Goal: Task Accomplishment & Management: Use online tool/utility

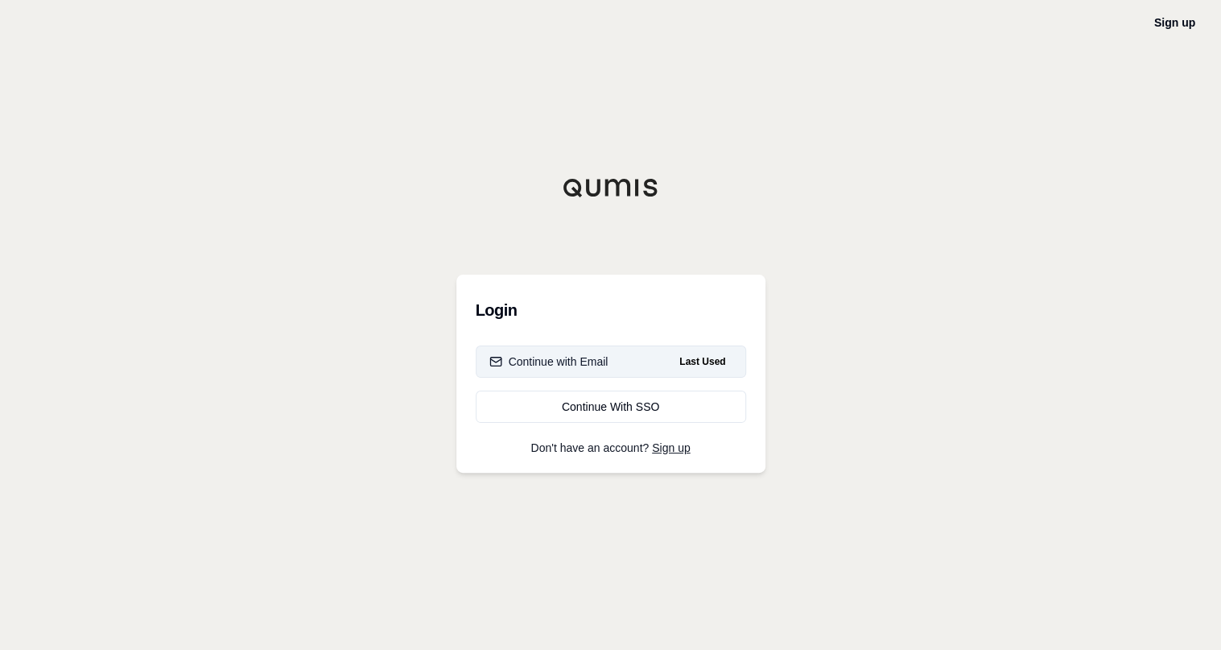
click at [609, 361] on button "Continue with Email Last Used" at bounding box center [611, 361] width 271 height 32
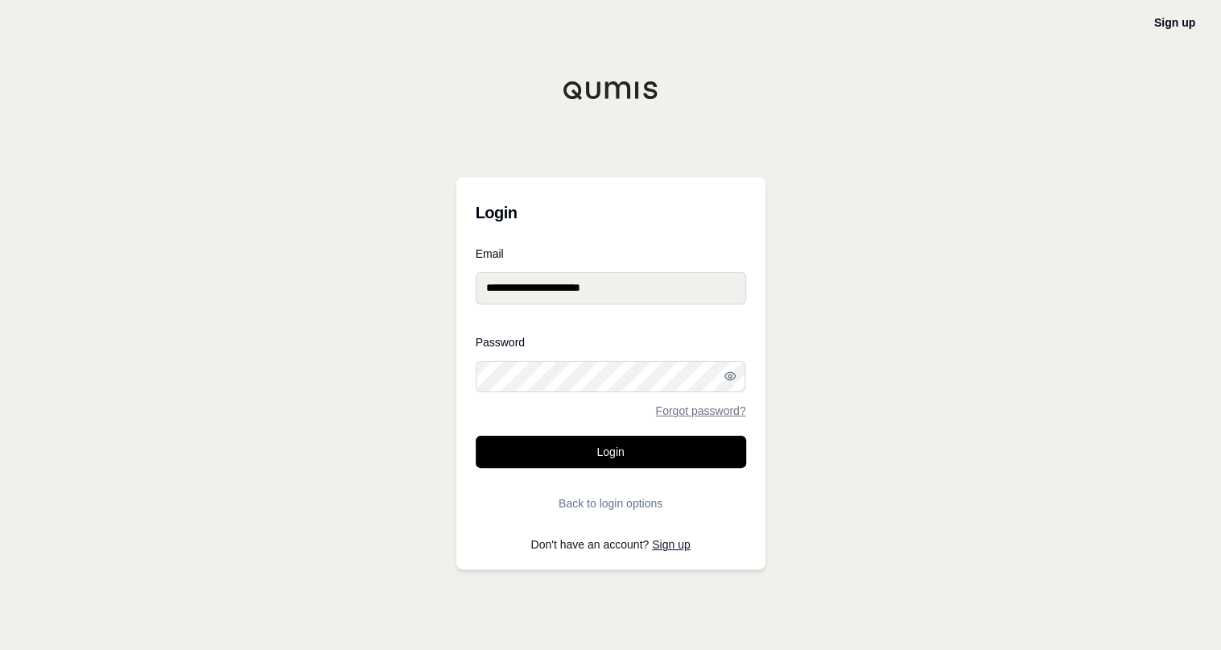
click at [638, 452] on button "Login" at bounding box center [611, 452] width 271 height 32
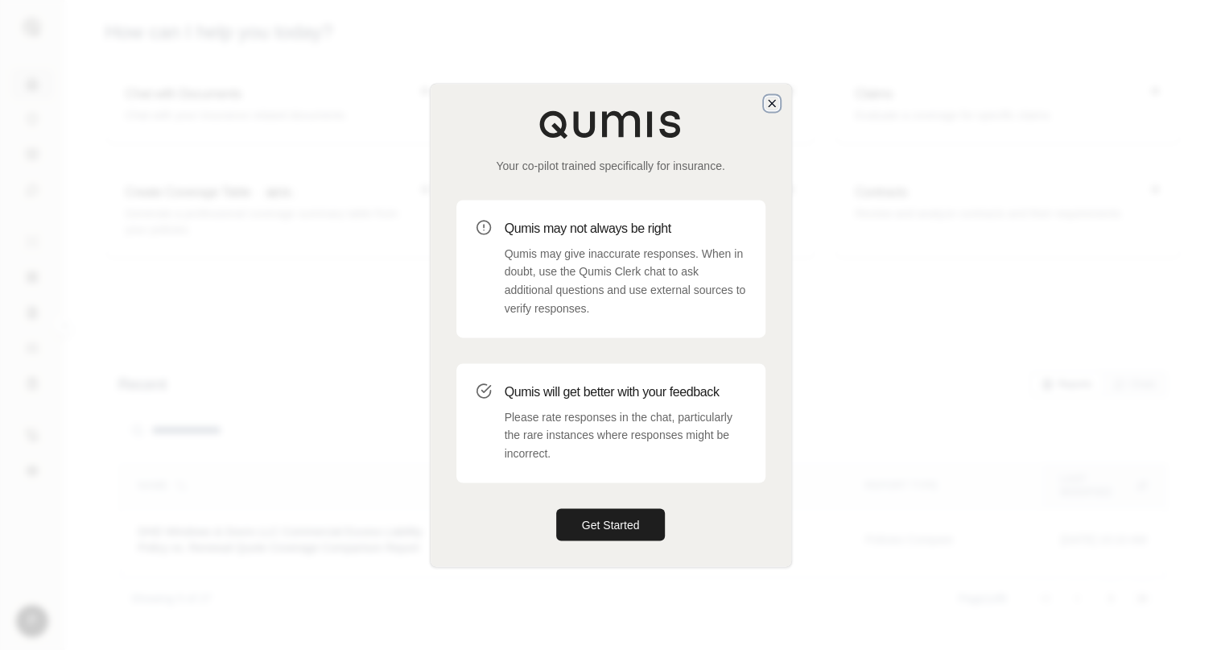
drag, startPoint x: 769, startPoint y: 105, endPoint x: 592, endPoint y: 22, distance: 195.6
click at [769, 104] on icon "button" at bounding box center [772, 103] width 13 height 13
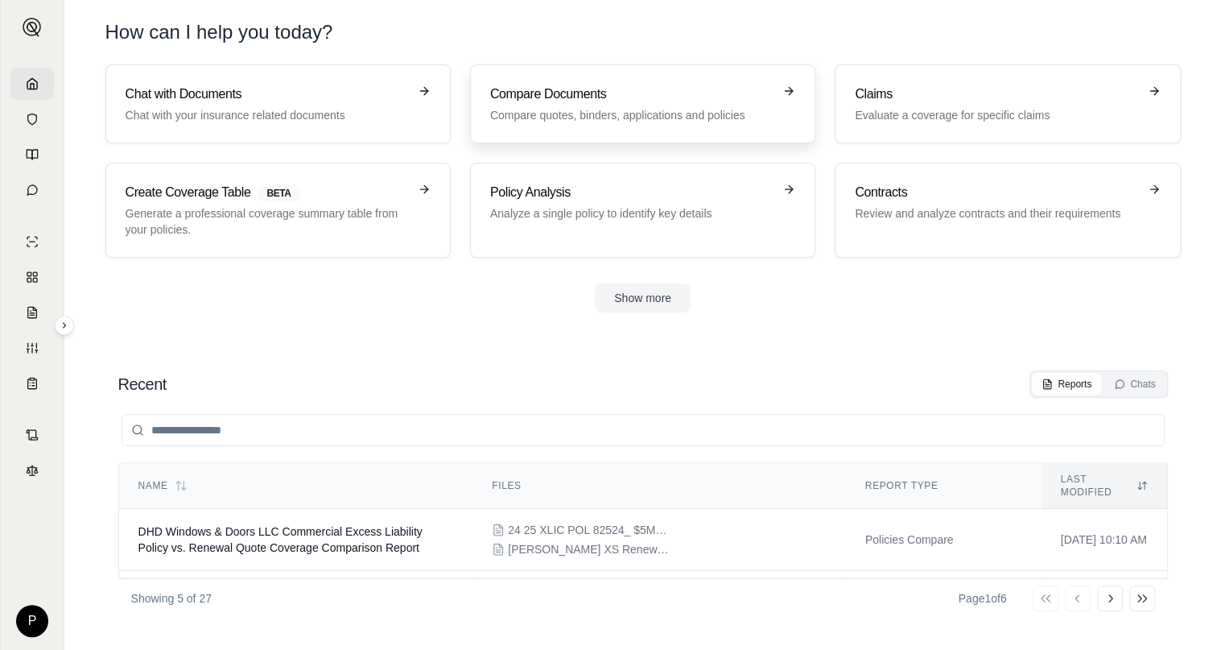
click at [630, 97] on h3 "Compare Documents" at bounding box center [631, 94] width 283 height 19
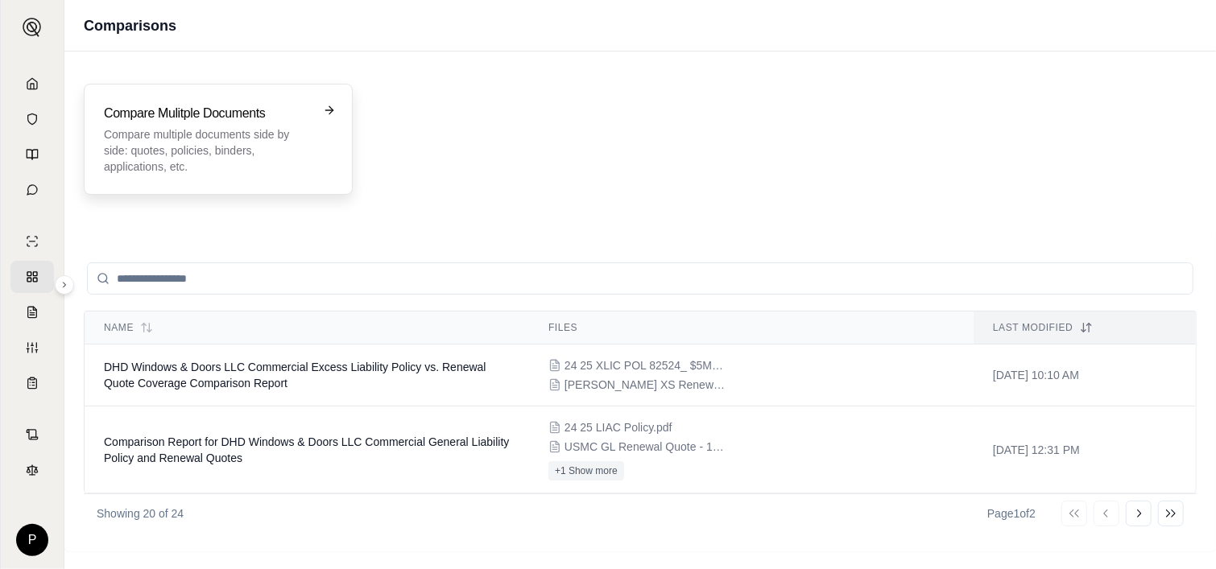
click at [246, 158] on p "Compare multiple documents side by side: quotes, policies, binders, application…" at bounding box center [207, 150] width 206 height 48
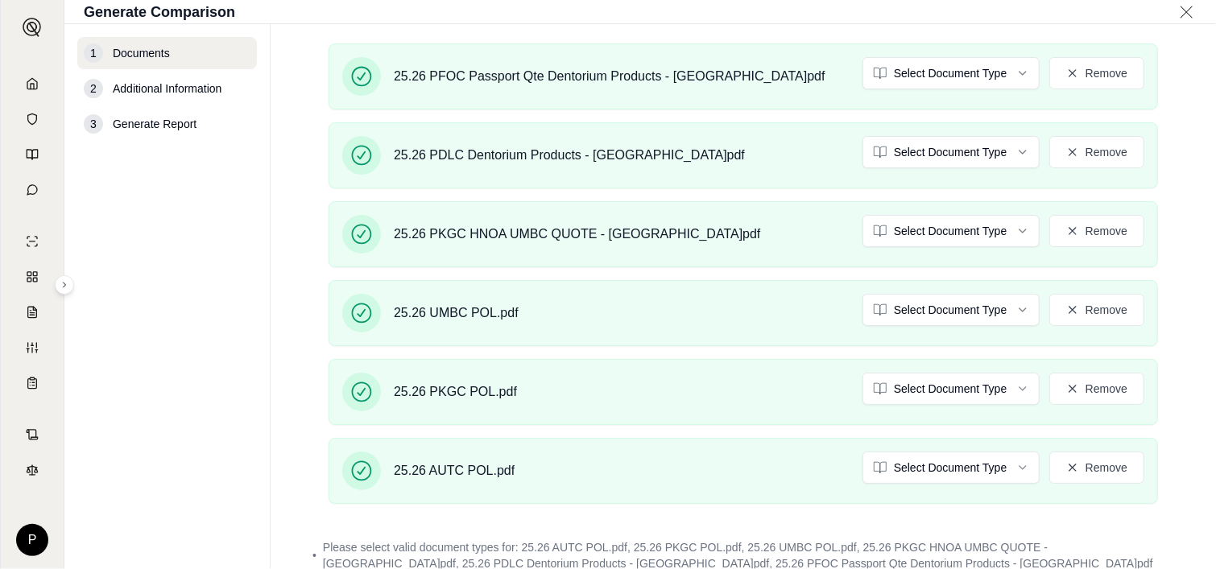
scroll to position [619, 0]
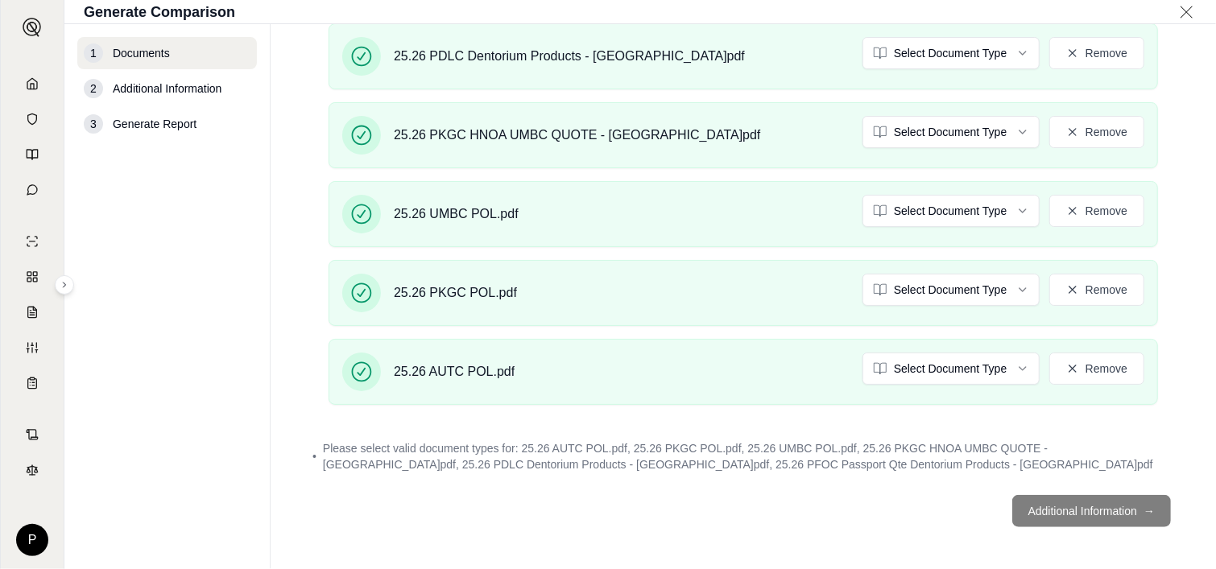
click at [1068, 505] on footer "Additional Information →" at bounding box center [743, 511] width 881 height 58
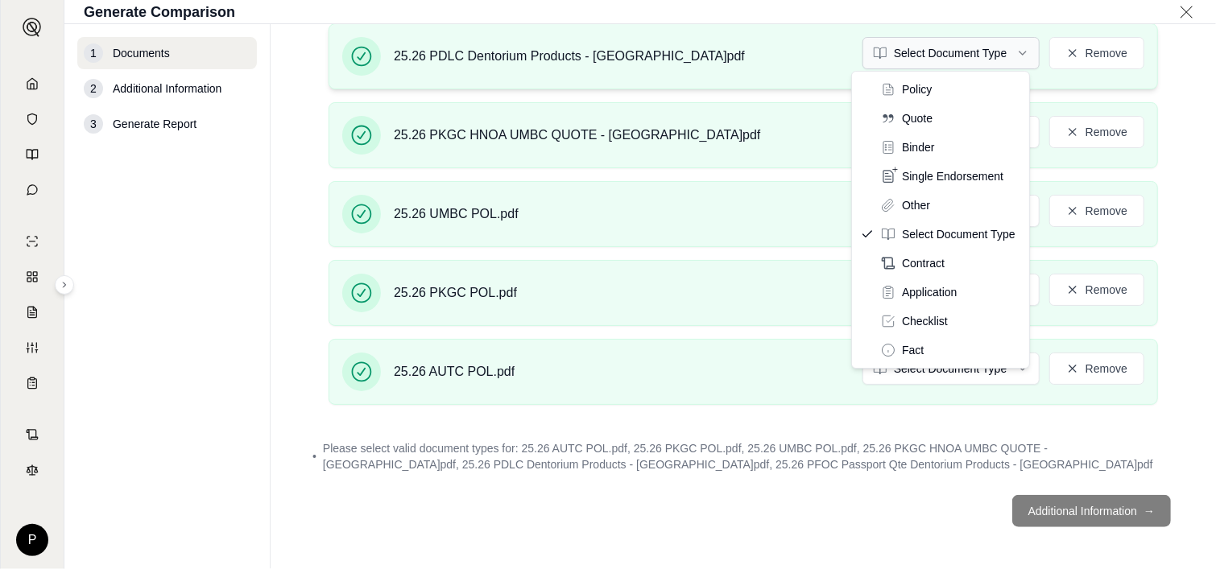
click at [1006, 51] on html "P Generate Comparison 1 Documents 2 Additional Information 3 Generate Report Do…" at bounding box center [608, 284] width 1216 height 569
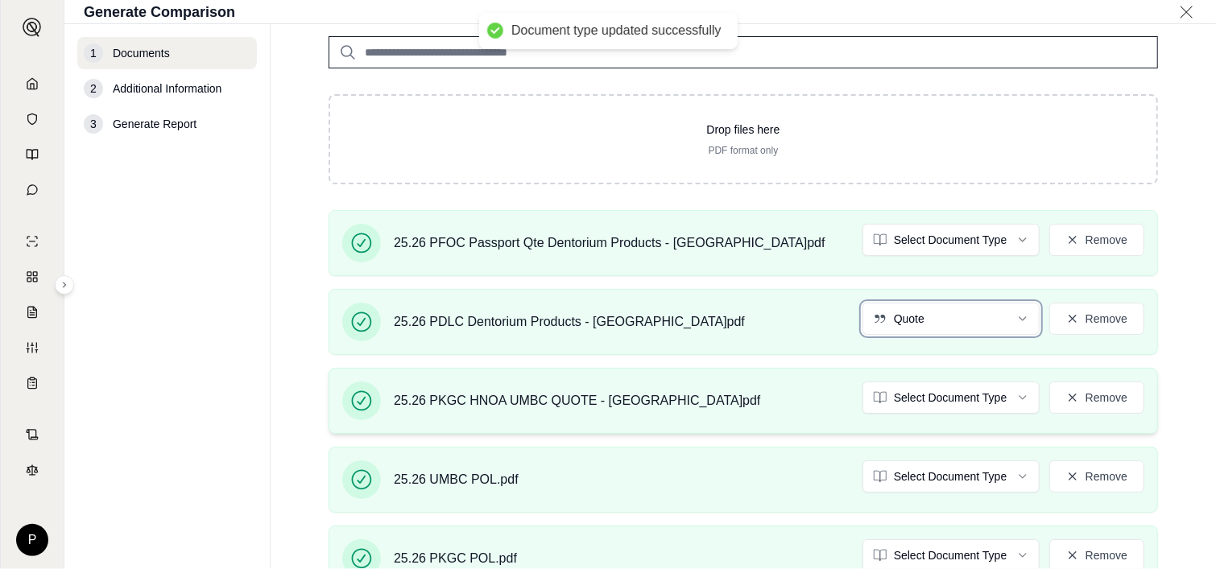
scroll to position [378, 0]
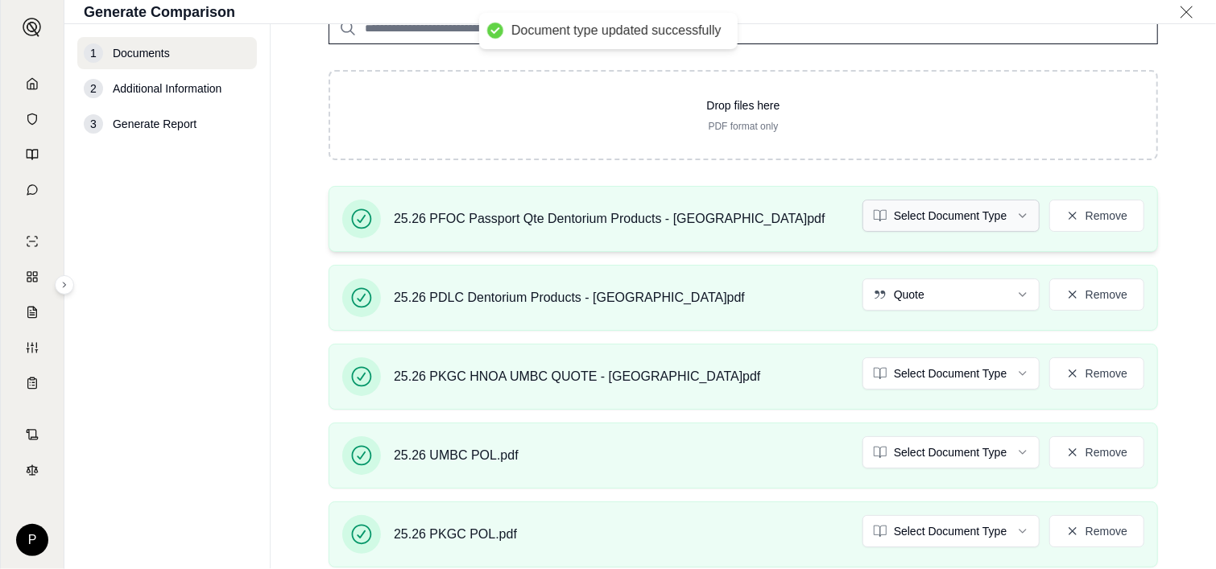
click at [1014, 217] on html "Document type updated successfully P Generate Comparison 1 Documents 2 Addition…" at bounding box center [608, 284] width 1216 height 569
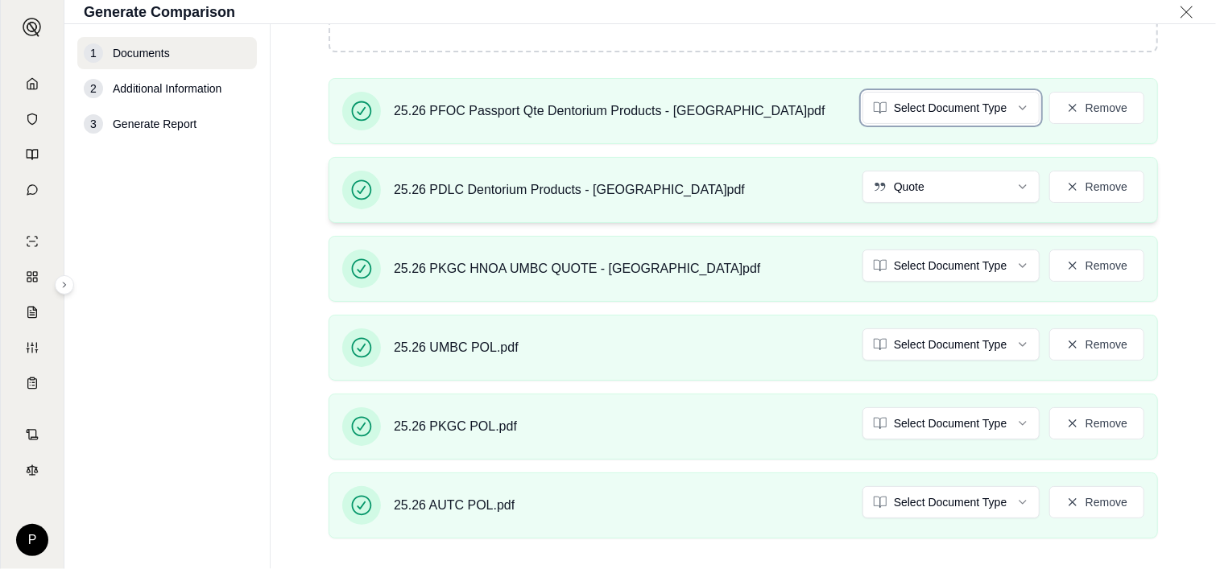
scroll to position [539, 0]
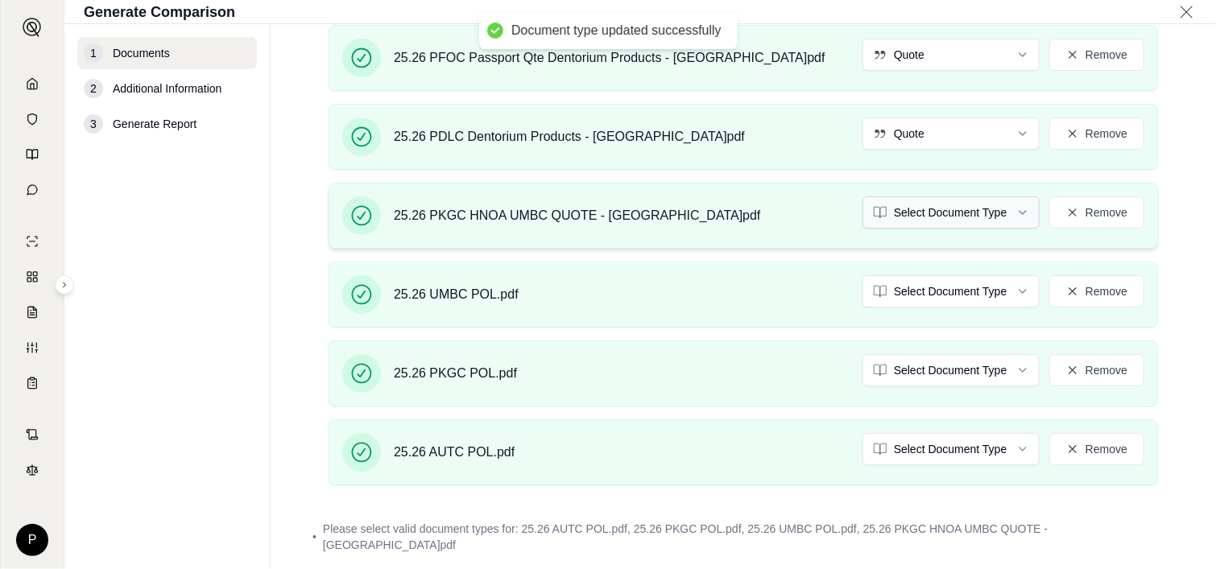
click at [1013, 208] on html "Document type updated successfully P Generate Comparison 1 Documents 2 Addition…" at bounding box center [608, 284] width 1216 height 569
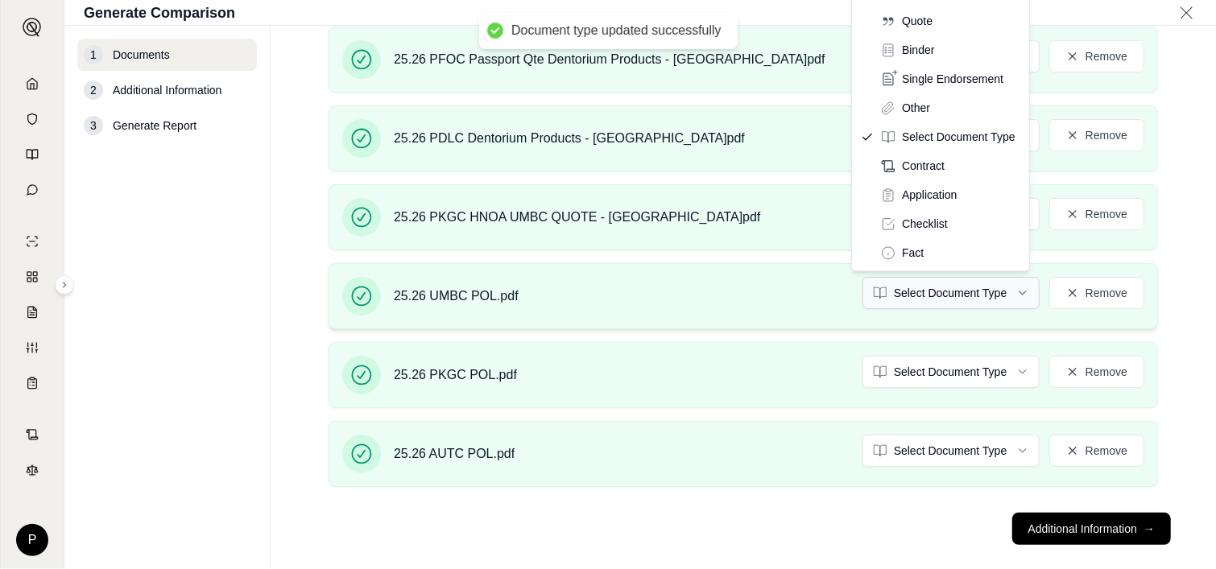
click at [1009, 291] on html "Document type updated successfully Document type updated successfully P Generat…" at bounding box center [608, 284] width 1216 height 569
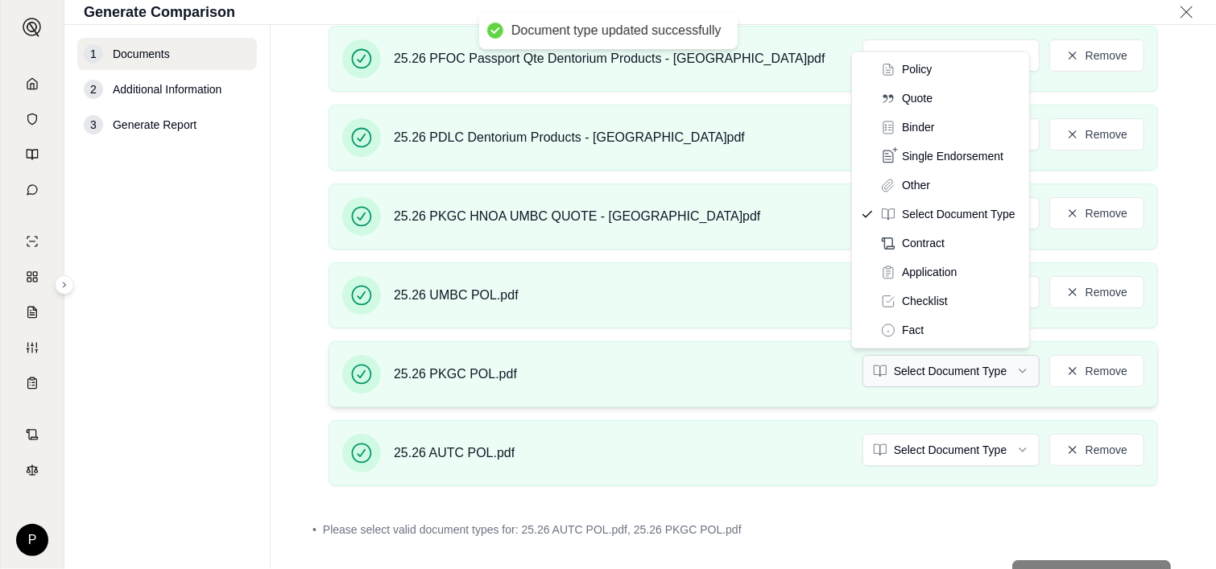
click at [1003, 364] on html "Document type updated successfully Document type updated successfully P Generat…" at bounding box center [608, 284] width 1216 height 569
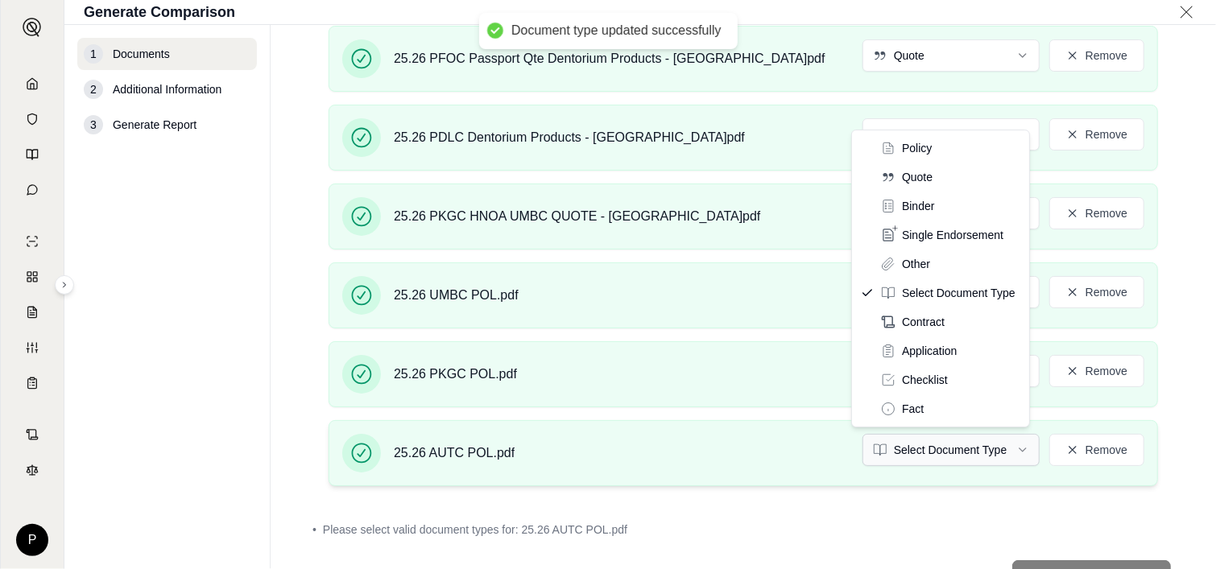
click at [1010, 447] on html "Document type updated successfully Document type updated successfully P Generat…" at bounding box center [608, 284] width 1216 height 569
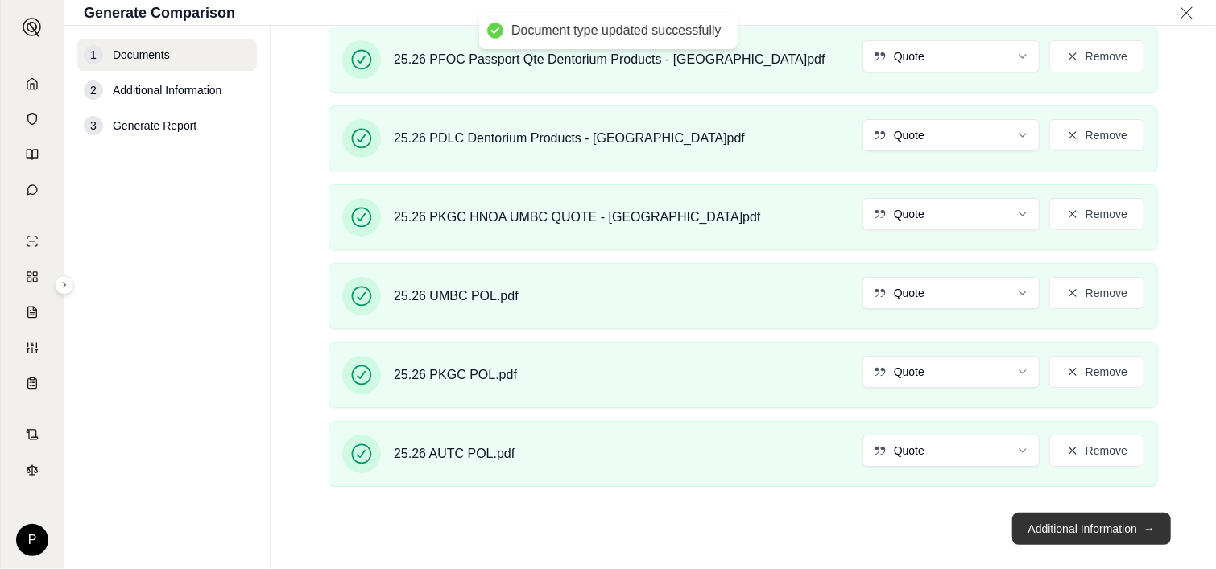
click at [1077, 517] on button "Additional Information →" at bounding box center [1091, 529] width 159 height 32
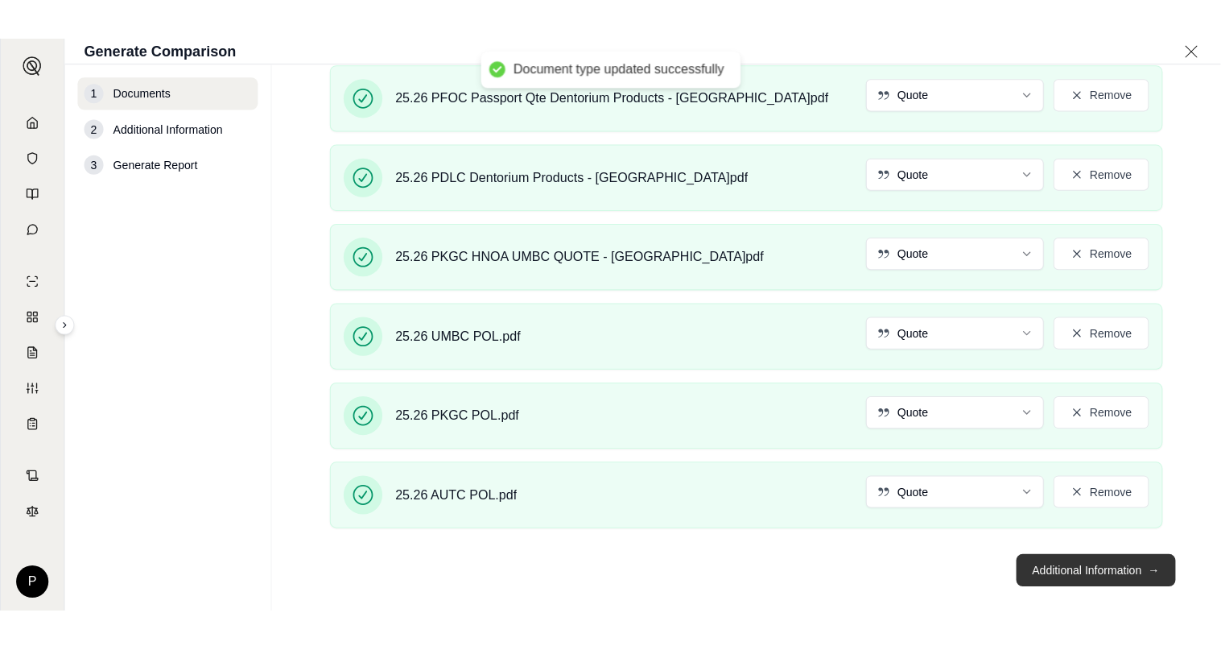
scroll to position [0, 0]
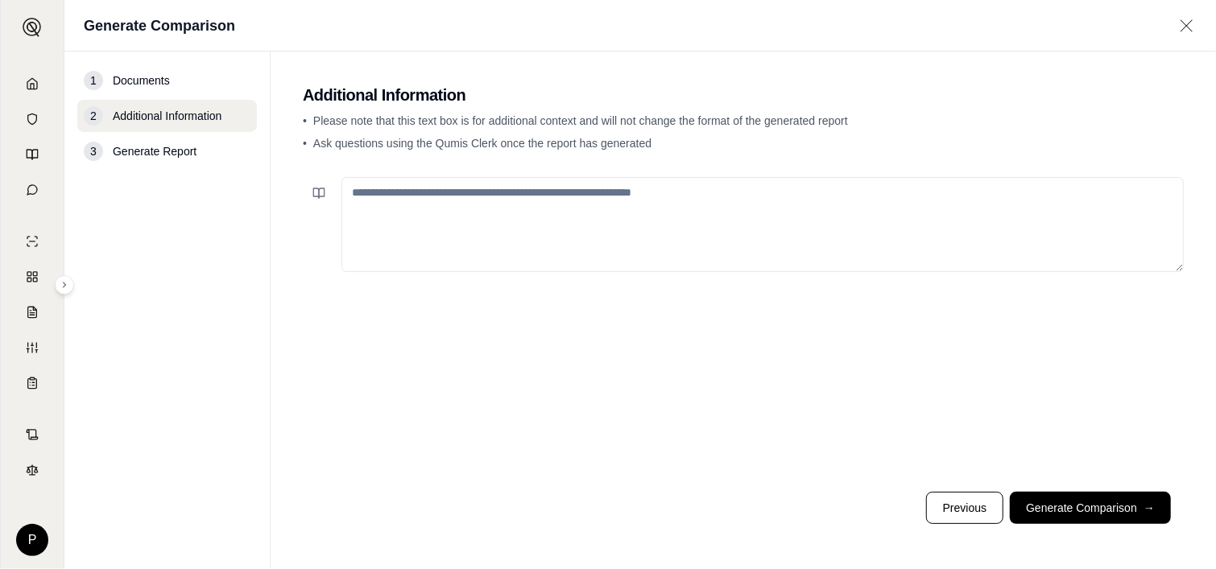
click at [448, 193] on textarea at bounding box center [762, 224] width 842 height 95
type textarea "*"
click at [484, 193] on textarea "**********" at bounding box center [762, 224] width 842 height 95
click at [515, 192] on textarea "**********" at bounding box center [762, 224] width 842 height 95
drag, startPoint x: 470, startPoint y: 192, endPoint x: 812, endPoint y: 198, distance: 341.4
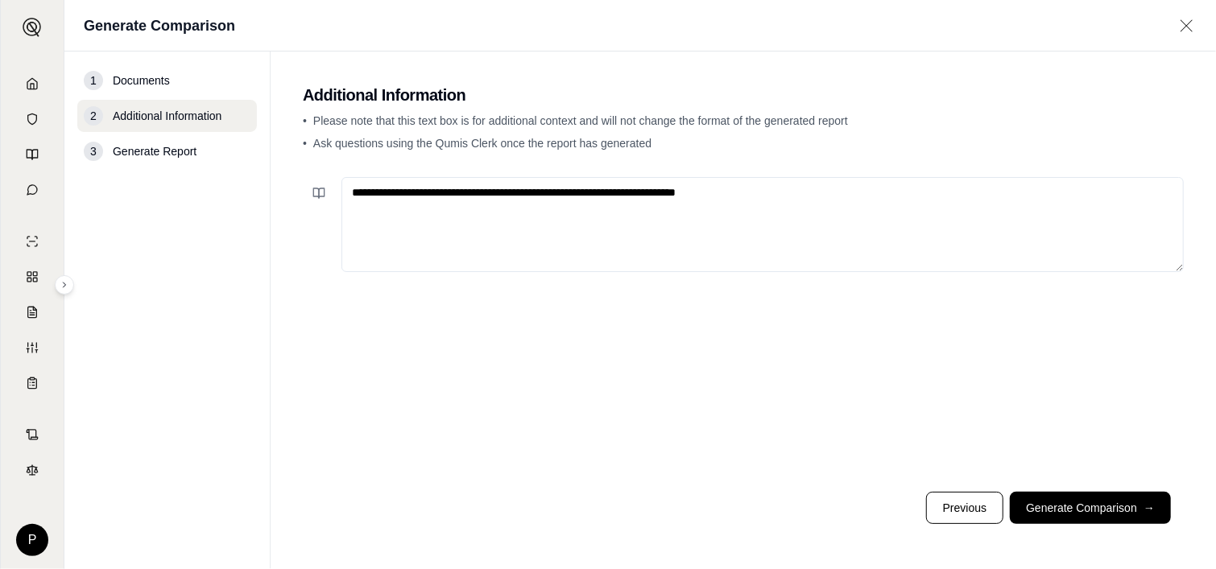
click at [812, 198] on textarea "**********" at bounding box center [762, 224] width 842 height 95
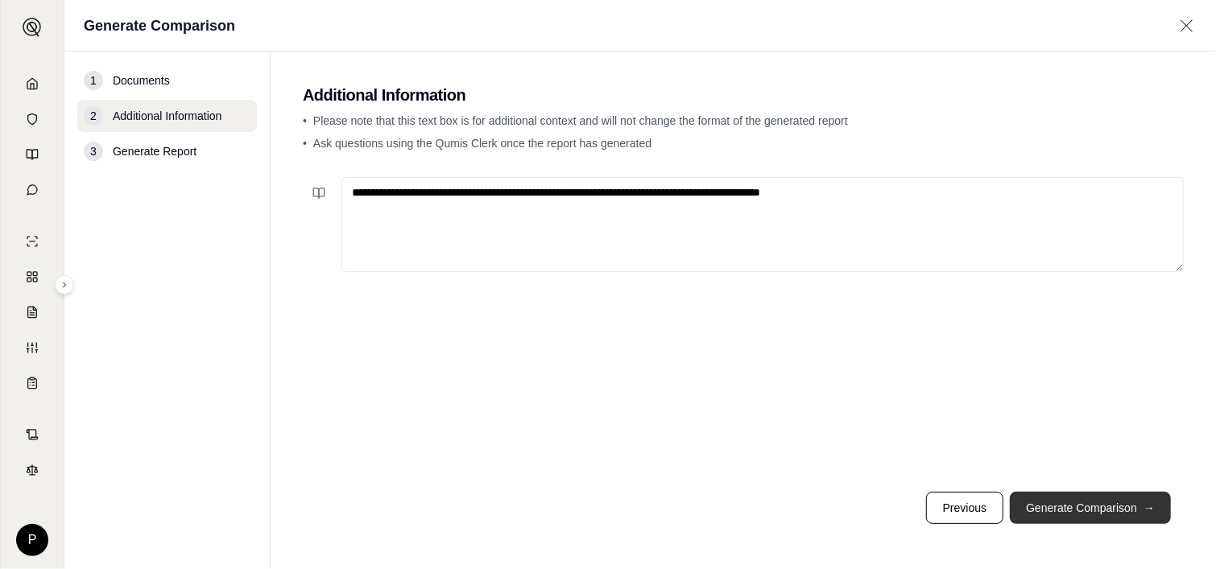
type textarea "**********"
click at [1096, 502] on button "Generate Comparison →" at bounding box center [1090, 508] width 161 height 32
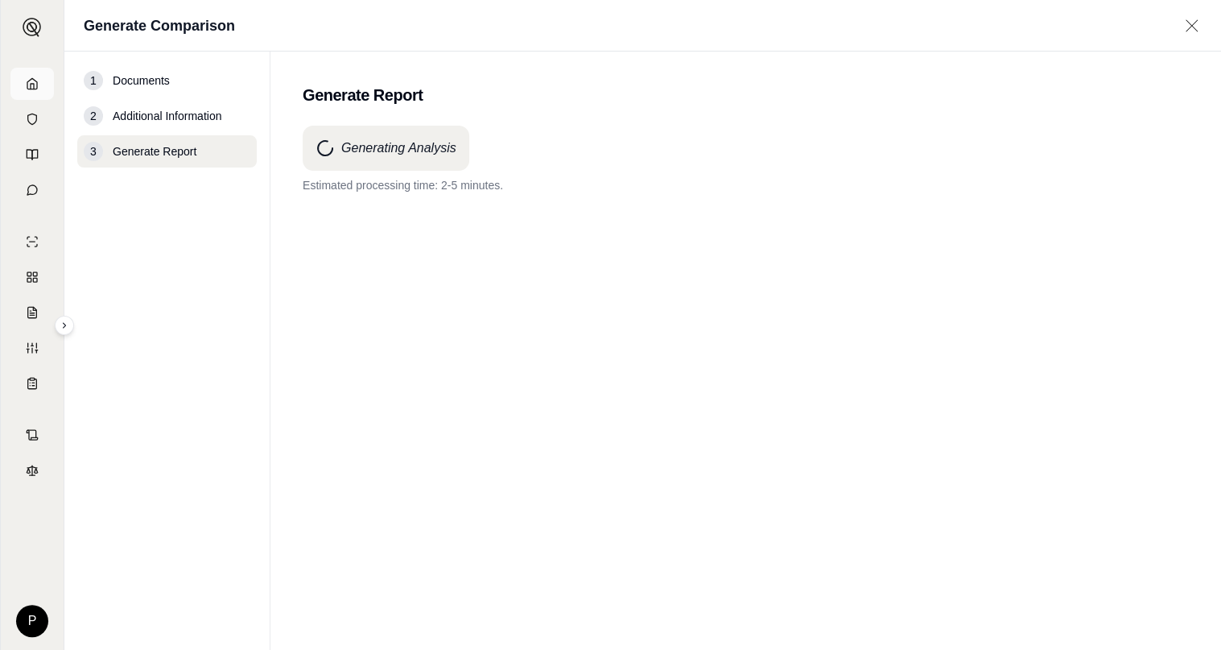
click at [34, 81] on icon at bounding box center [32, 83] width 13 height 13
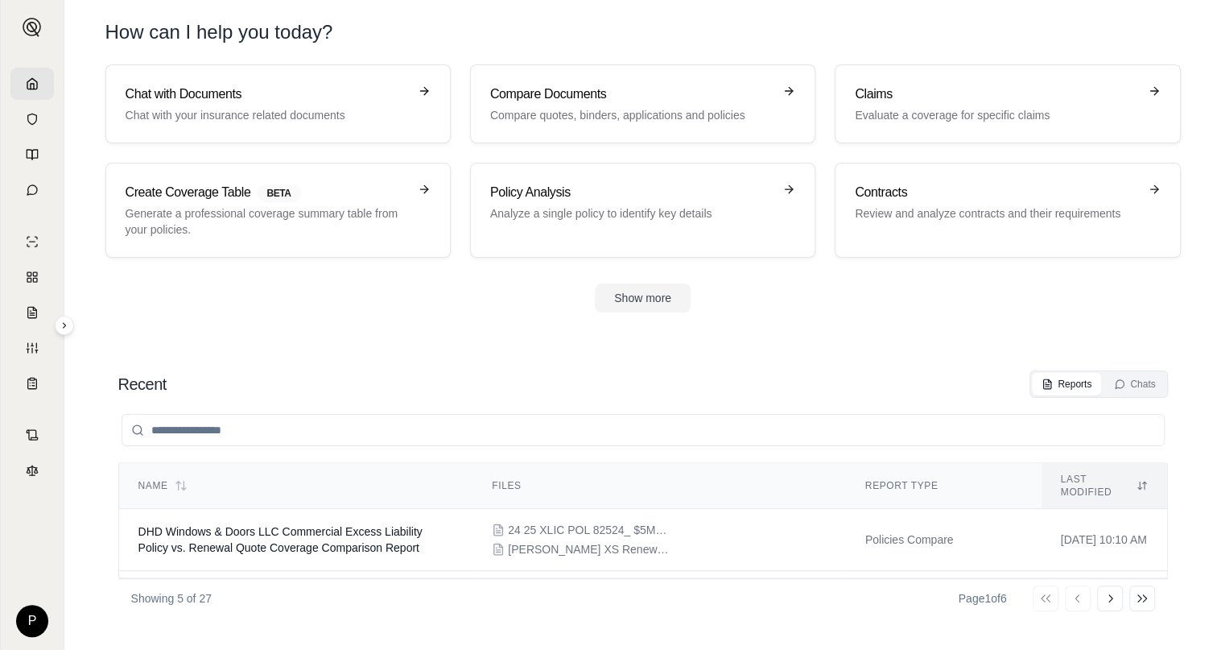
click at [37, 82] on icon at bounding box center [32, 83] width 10 height 10
click at [34, 152] on icon at bounding box center [32, 154] width 13 height 13
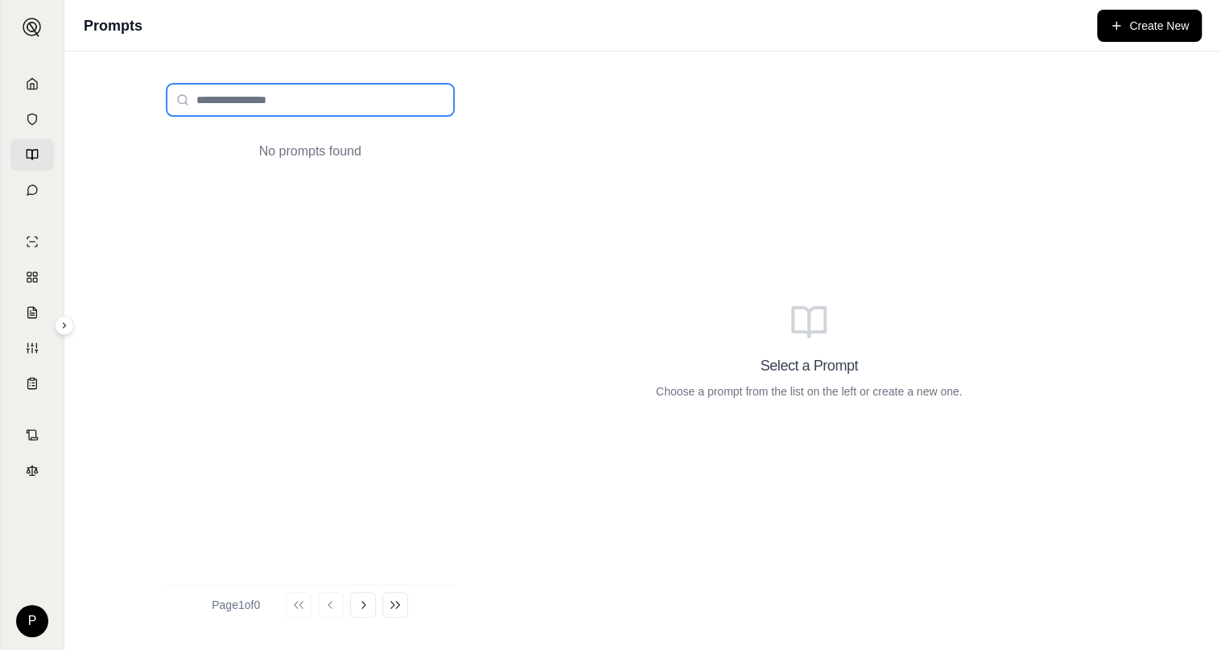
click at [284, 96] on input "search" at bounding box center [310, 100] width 287 height 32
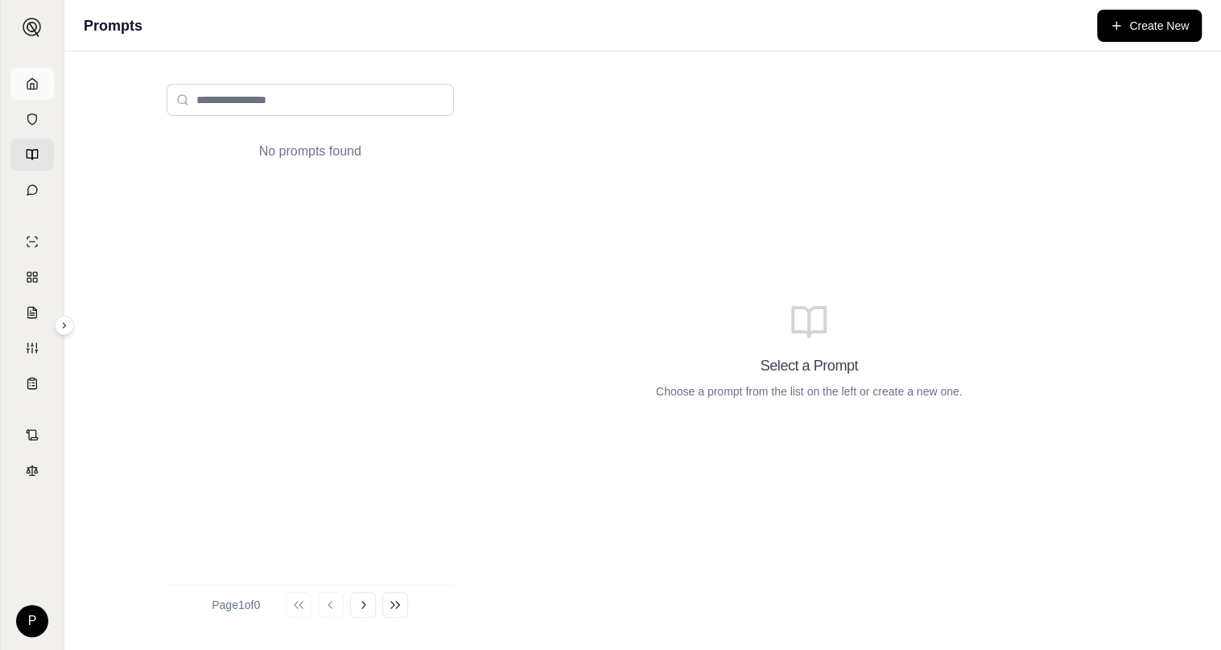
click at [32, 79] on icon at bounding box center [32, 83] width 10 height 10
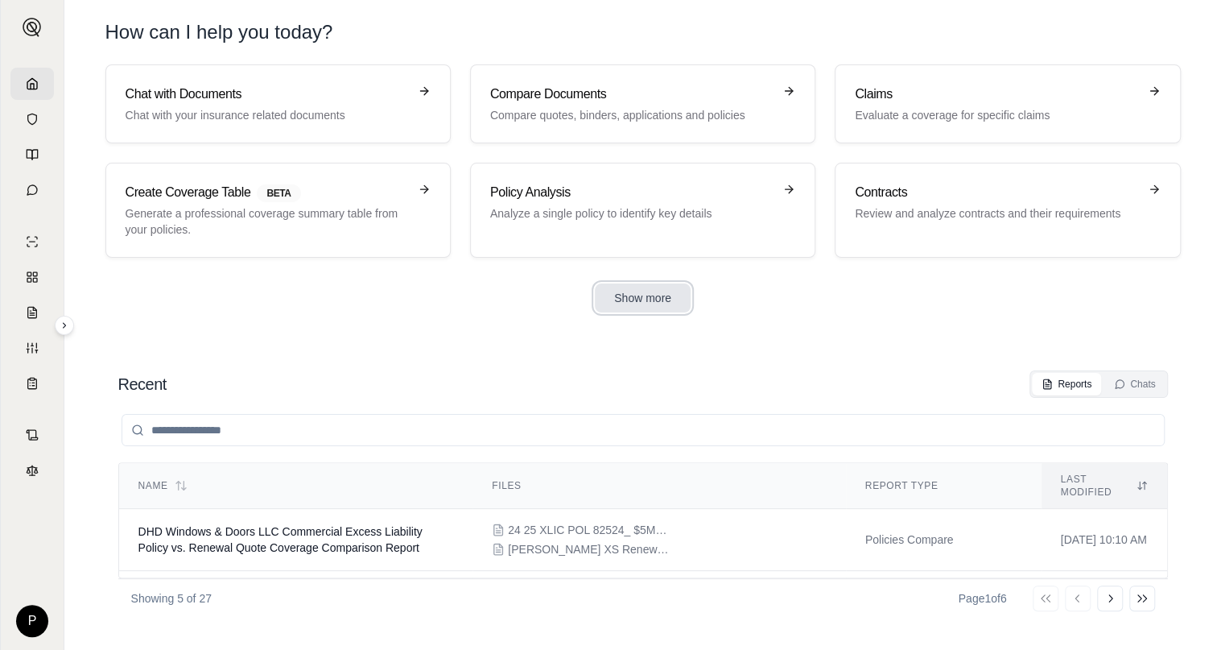
click at [645, 291] on button "Show more" at bounding box center [643, 297] width 96 height 29
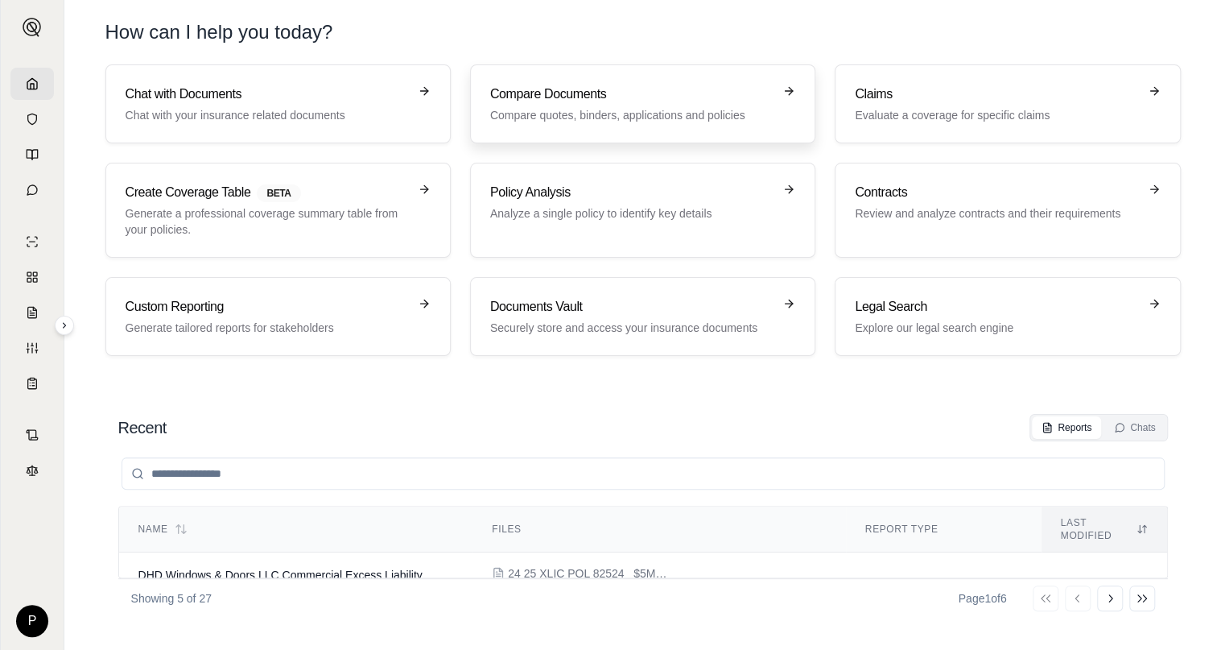
click at [601, 110] on p "Compare quotes, binders, applications and policies" at bounding box center [631, 115] width 283 height 16
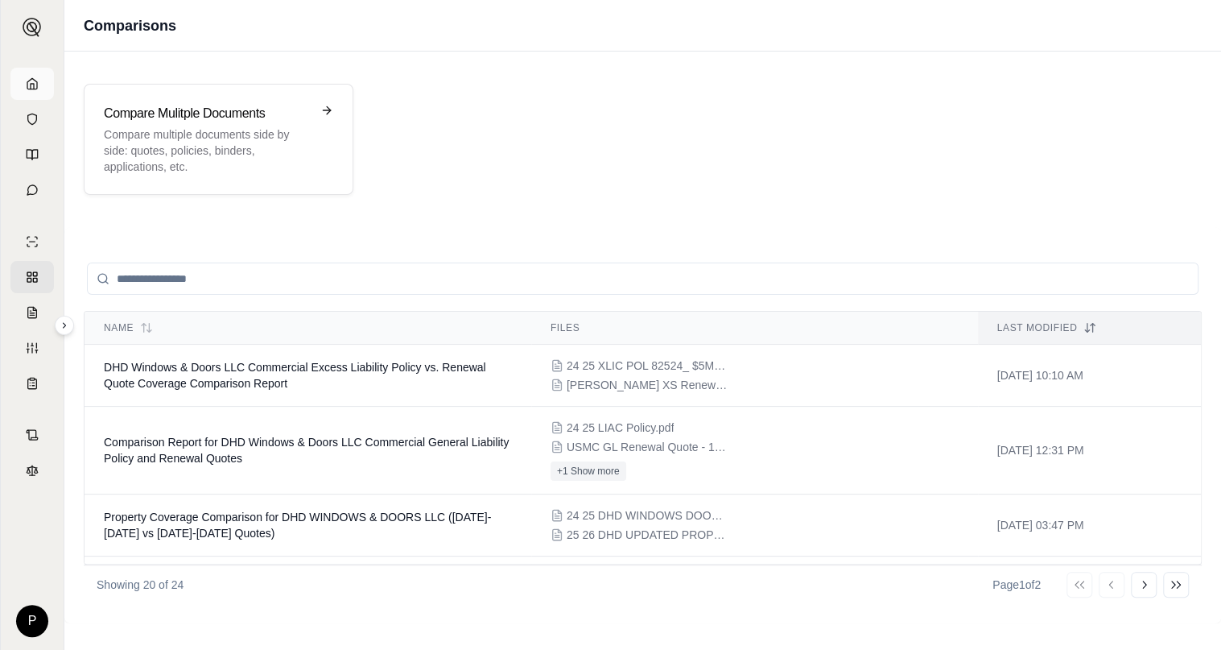
click at [39, 81] on link at bounding box center [31, 84] width 43 height 32
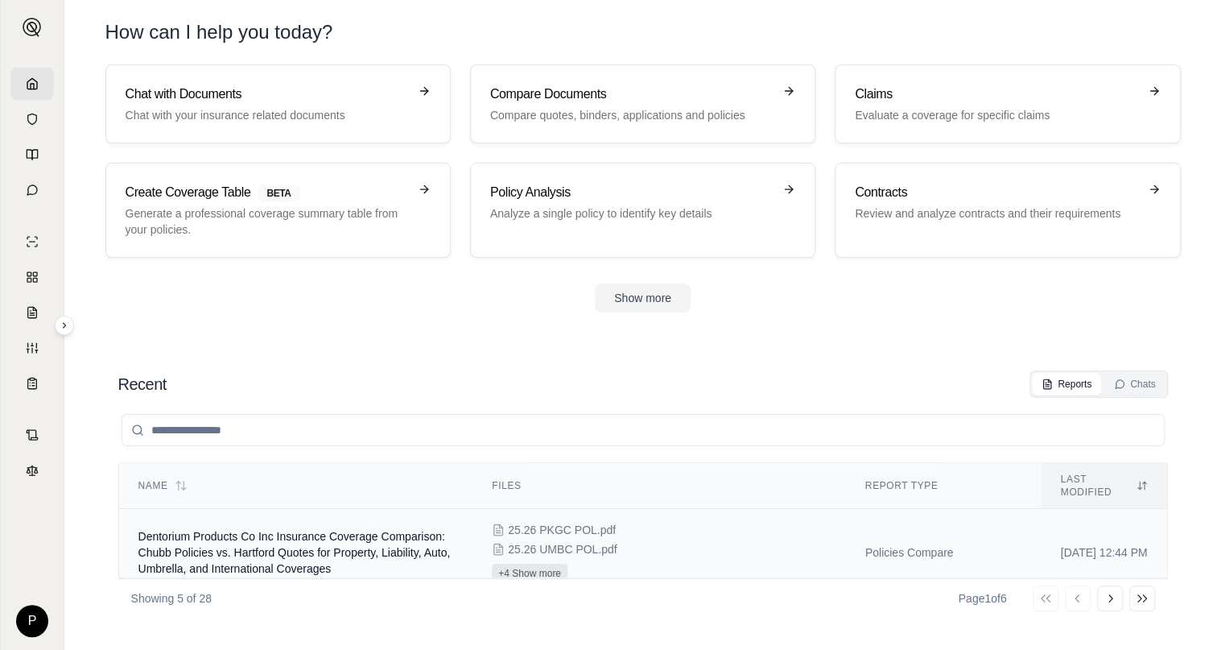
click at [513, 564] on button "+4 Show more" at bounding box center [530, 573] width 76 height 19
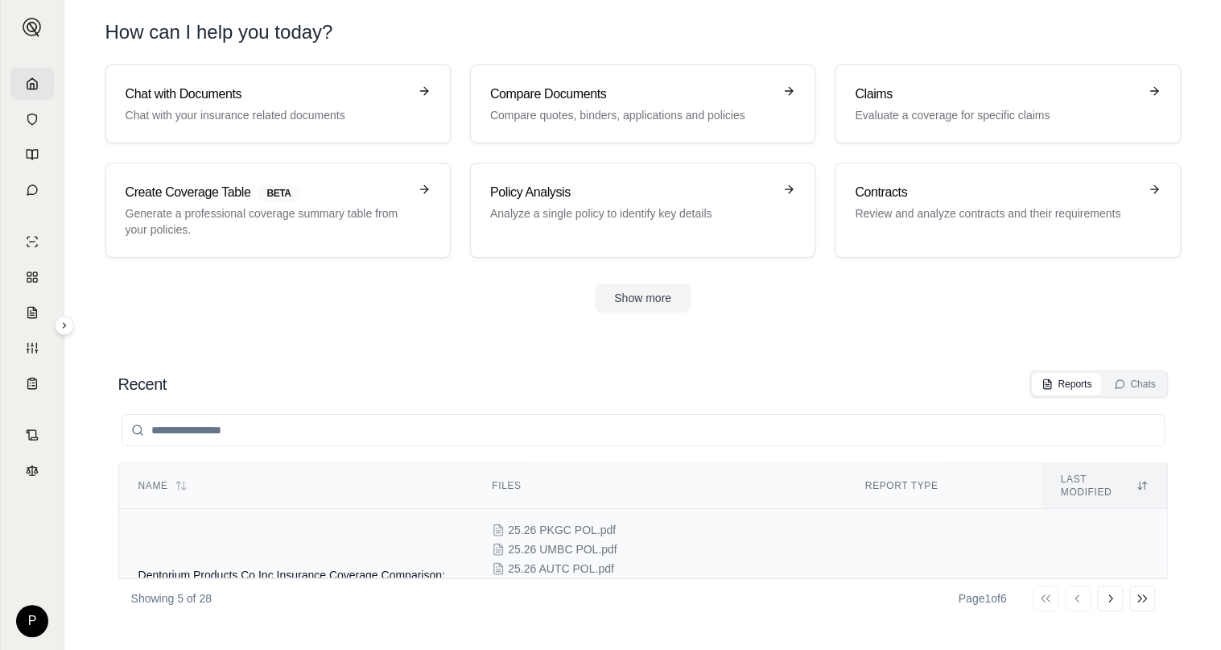
click at [324, 568] on span "Dentorium Products Co Inc Insurance Coverage Comparison: Chubb Policies vs. Har…" at bounding box center [294, 590] width 312 height 45
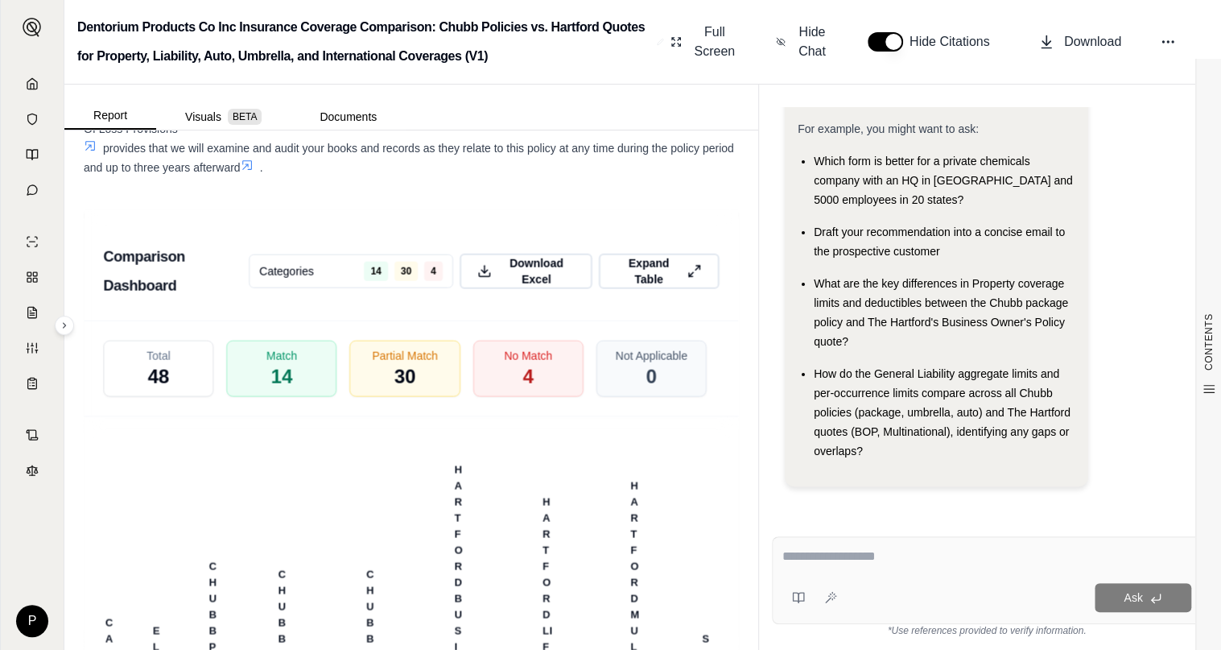
scroll to position [4428, 0]
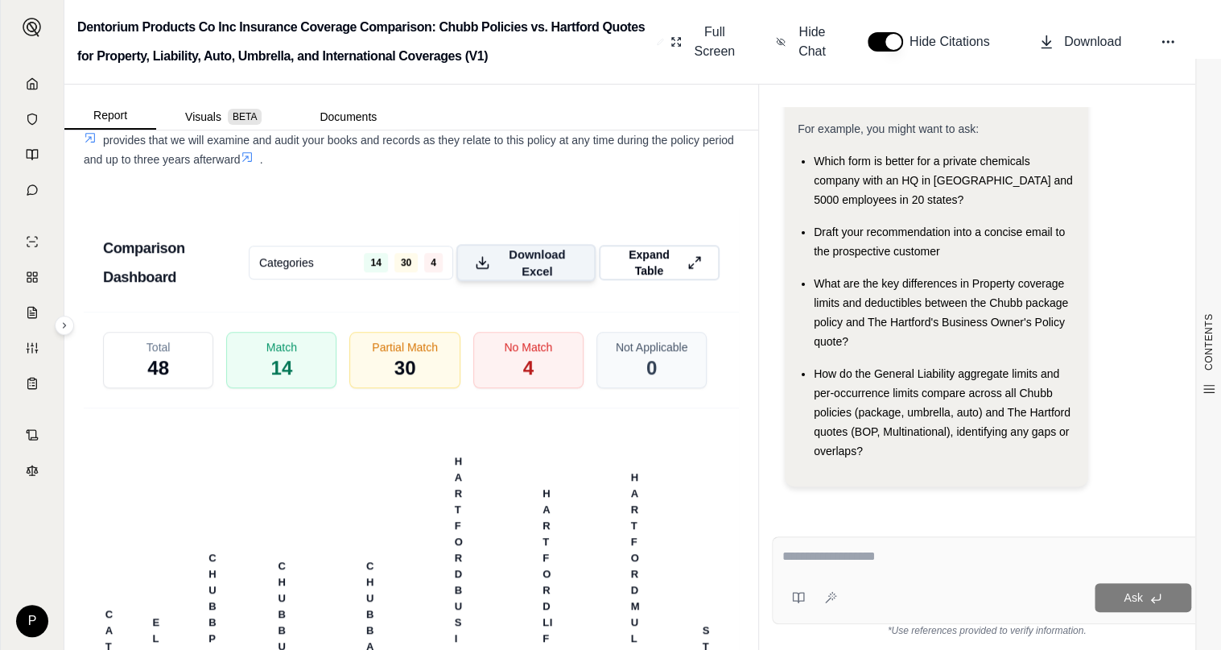
click at [557, 279] on span "Download Excel" at bounding box center [537, 263] width 81 height 34
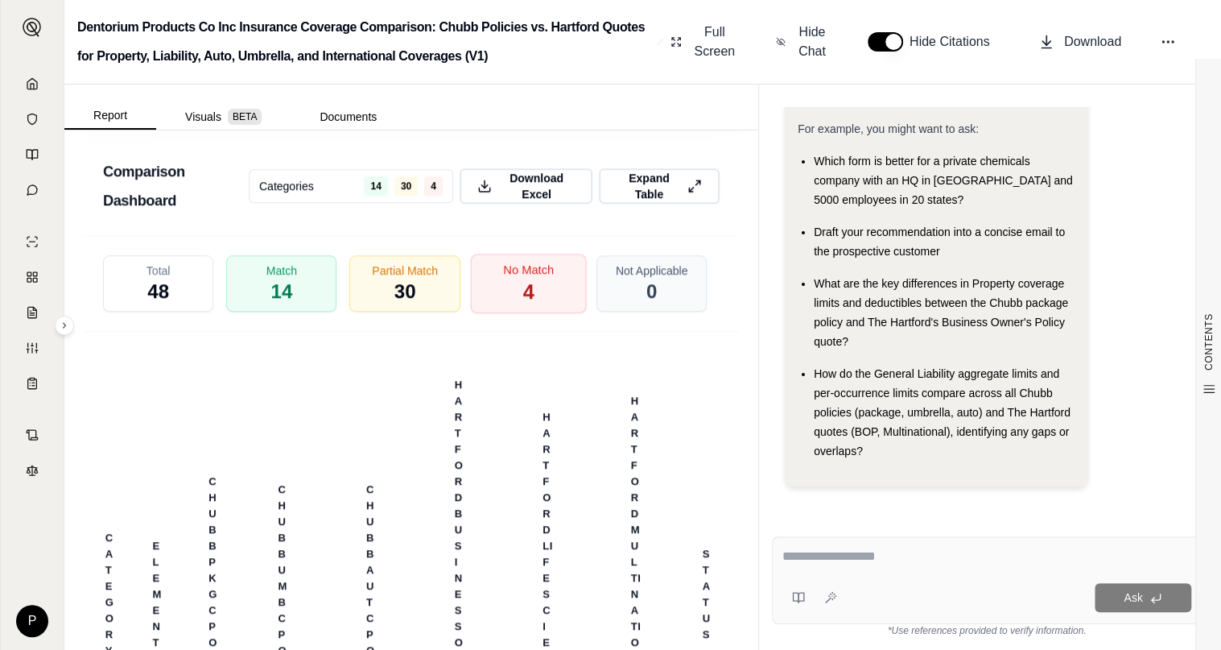
scroll to position [4508, 0]
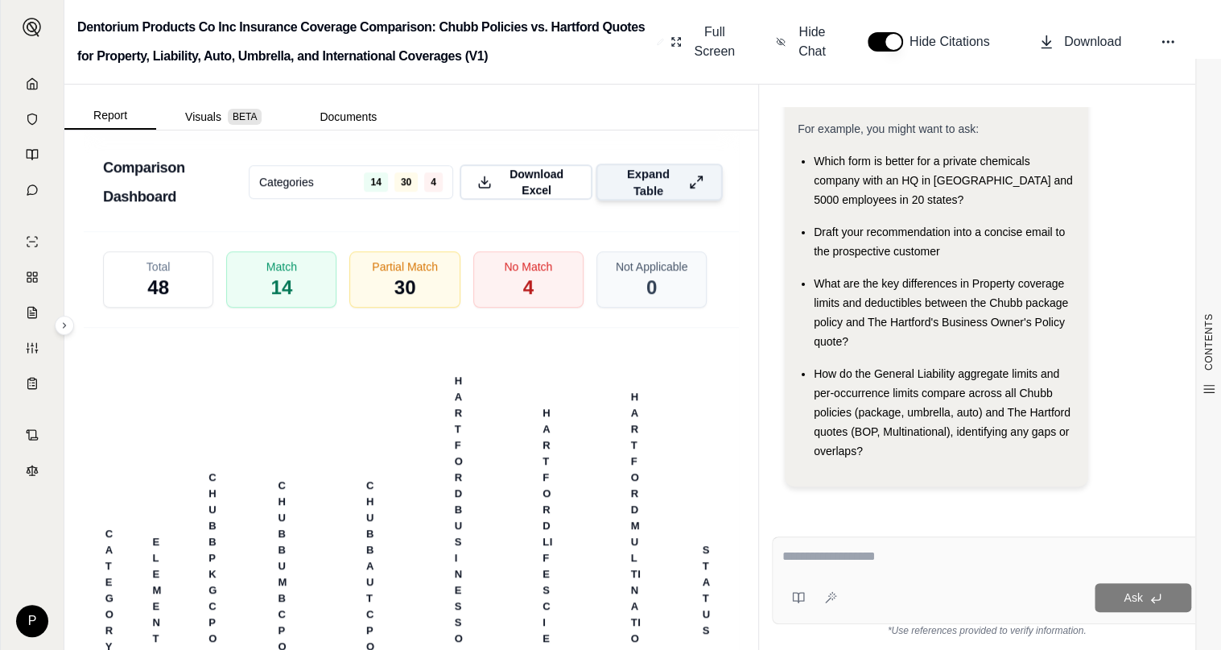
click at [668, 194] on span "Expand Table" at bounding box center [649, 182] width 68 height 34
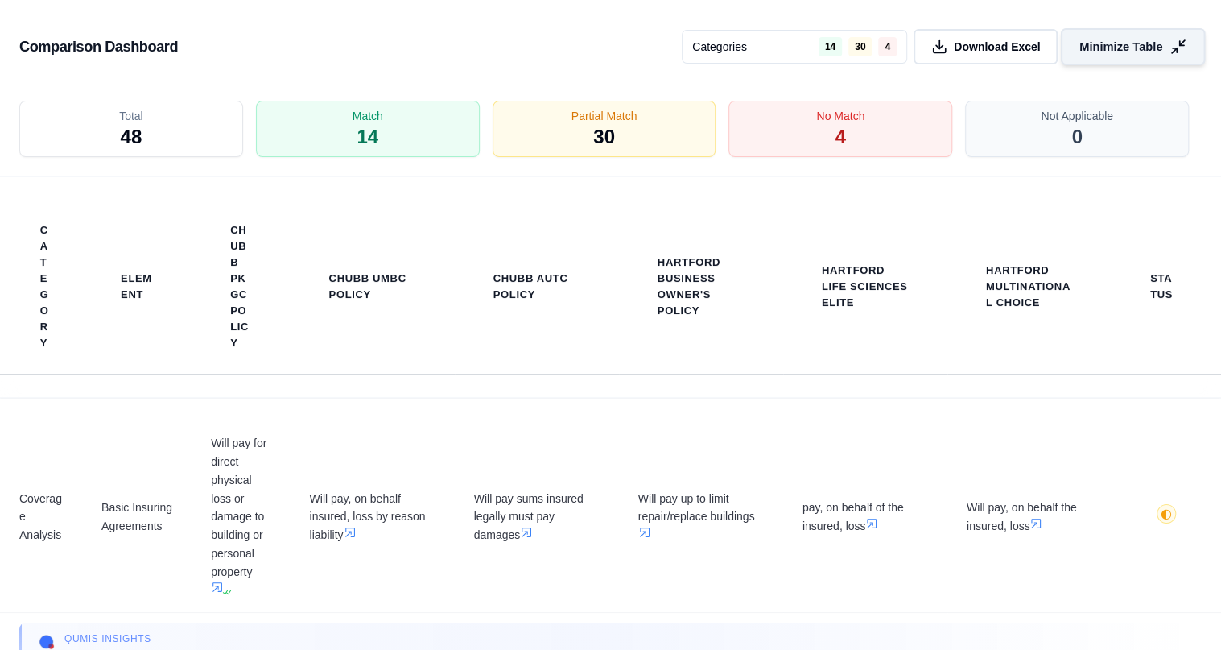
scroll to position [3997, 0]
click at [1104, 43] on span "Minimize Table" at bounding box center [1121, 47] width 83 height 17
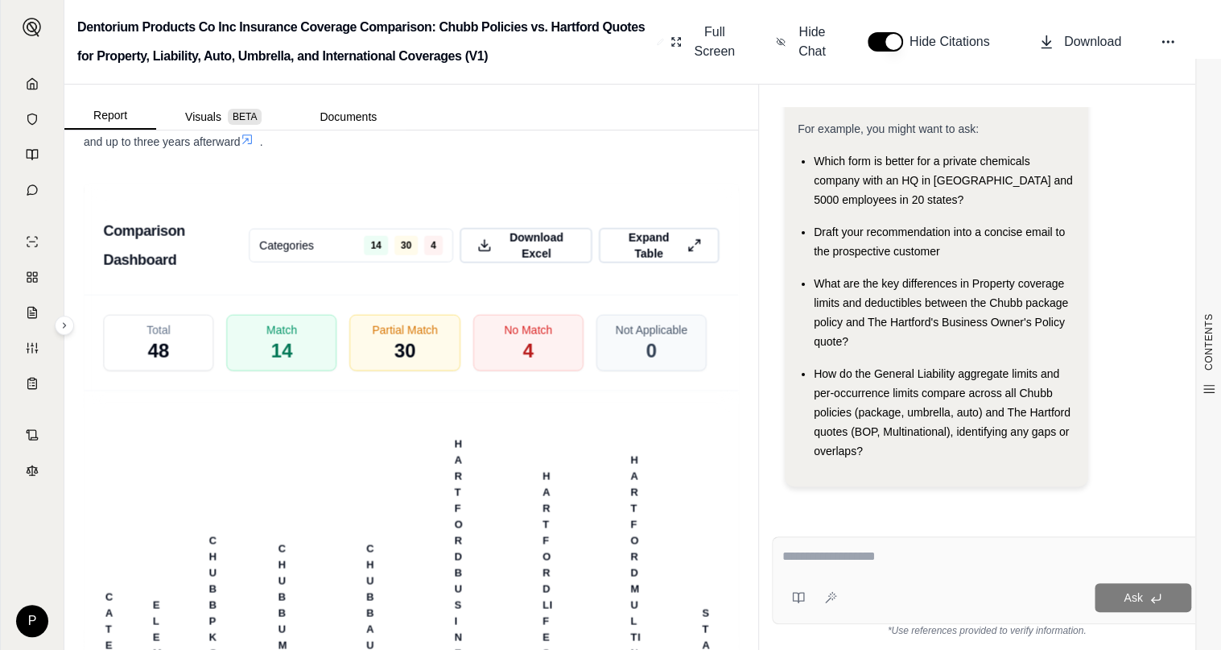
scroll to position [4480, 0]
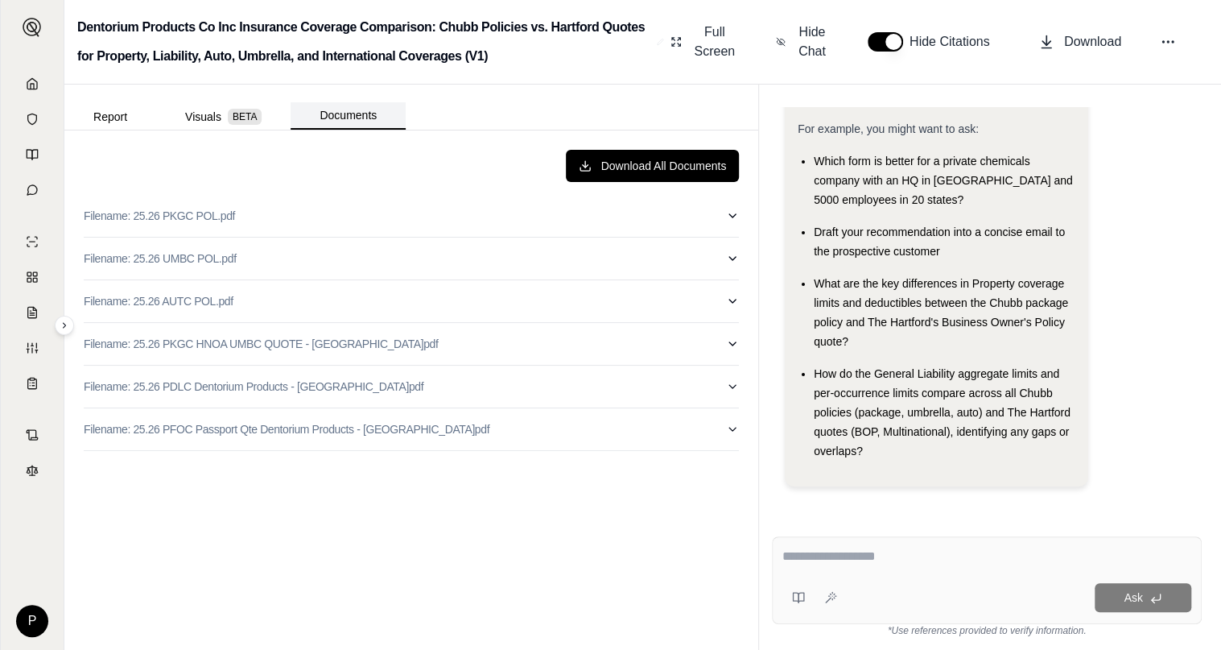
click at [354, 111] on button "Documents" at bounding box center [348, 115] width 115 height 27
click at [109, 113] on button "Report" at bounding box center [110, 117] width 92 height 26
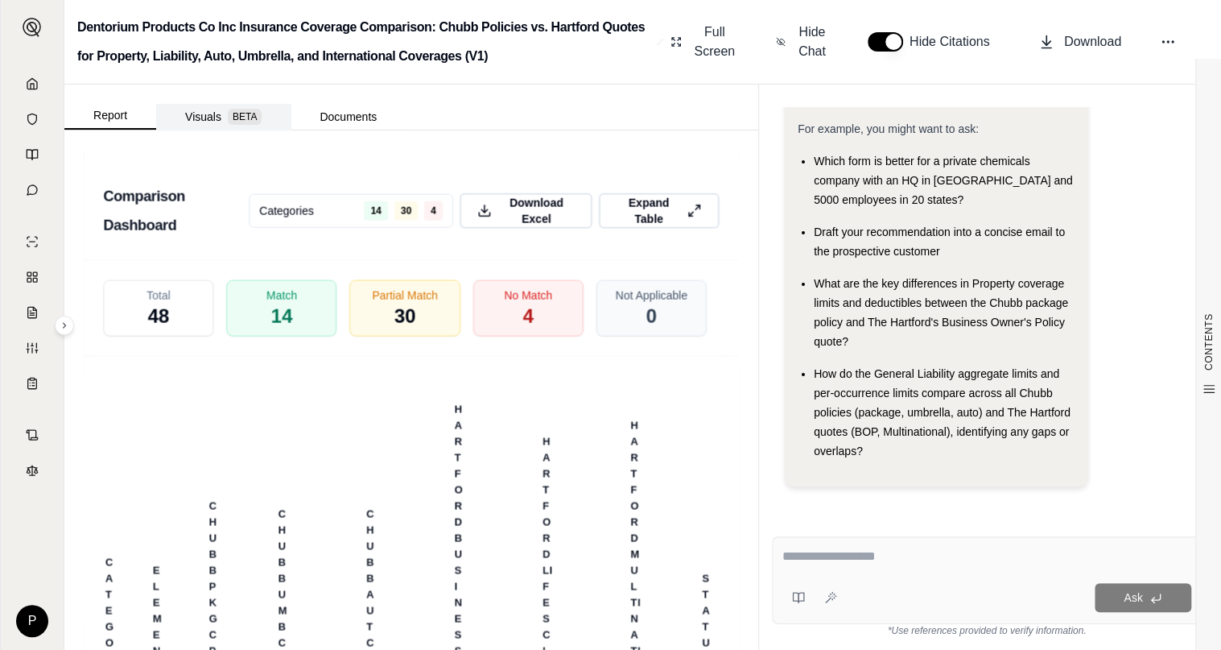
scroll to position [0, 0]
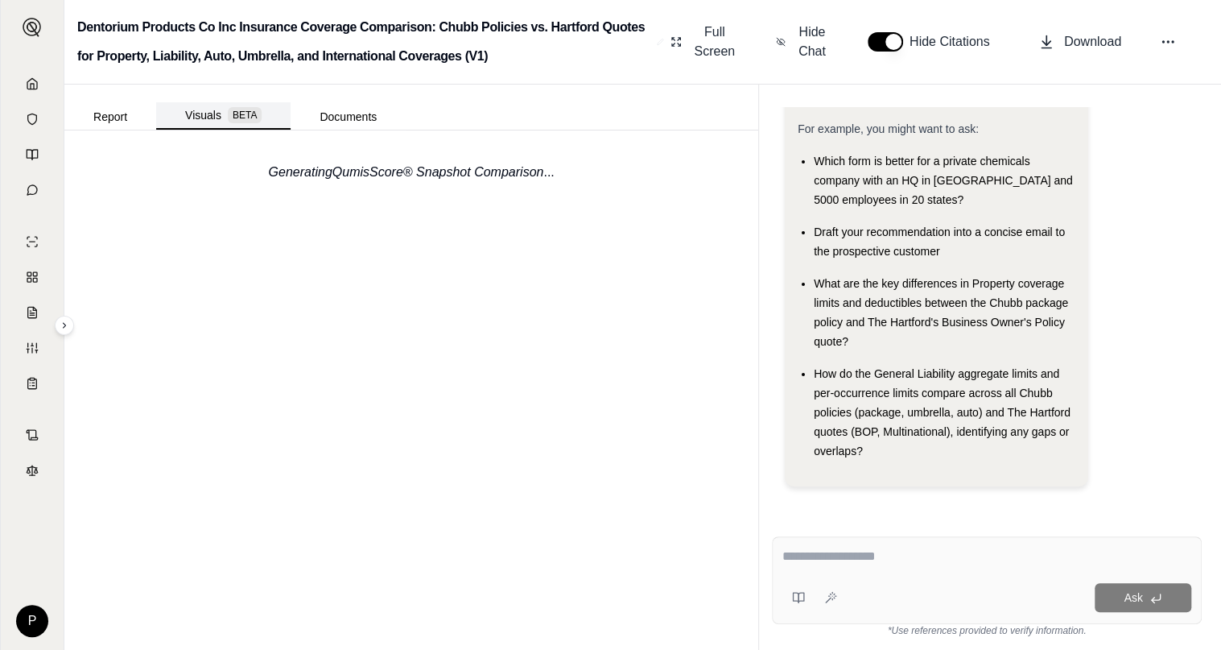
click at [213, 116] on button "Visuals BETA" at bounding box center [223, 115] width 134 height 27
click at [324, 117] on button "Documents" at bounding box center [348, 117] width 115 height 26
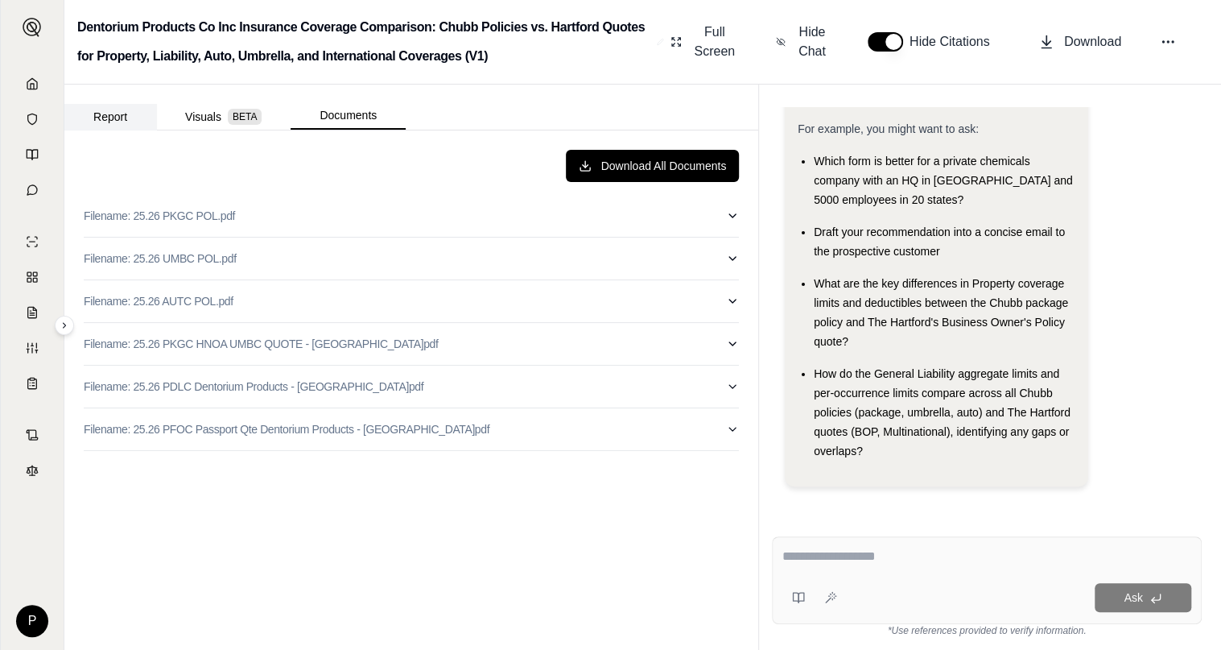
click at [121, 115] on button "Report" at bounding box center [110, 117] width 92 height 26
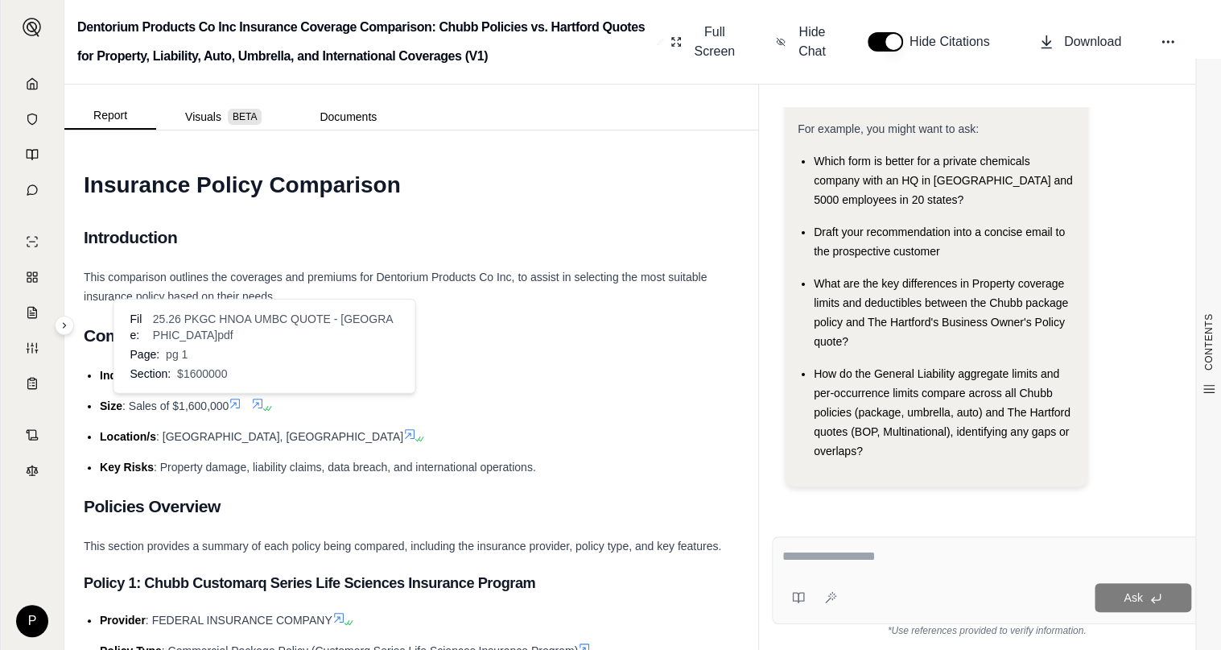
click at [262, 399] on icon at bounding box center [257, 403] width 13 height 13
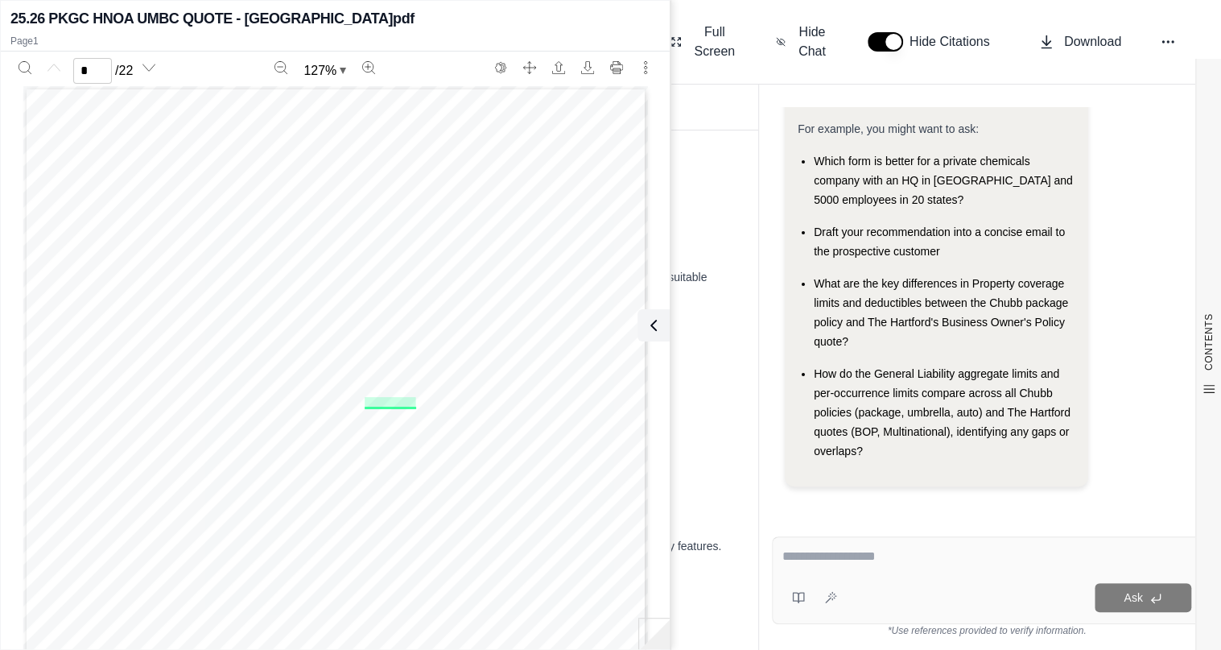
click at [696, 171] on h1 "Insurance Policy Comparison" at bounding box center [411, 185] width 655 height 45
click at [718, 182] on h1 "Insurance Policy Comparison" at bounding box center [411, 185] width 655 height 45
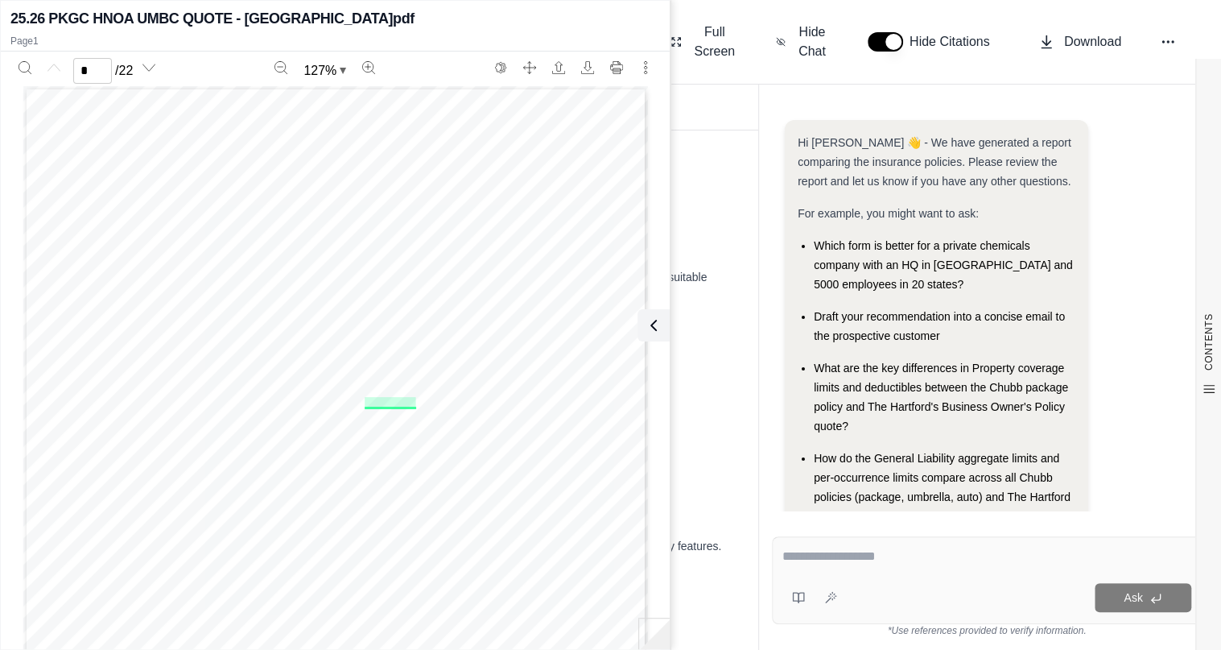
click at [718, 3] on div "Dentorium Products Co Inc Insurance Coverage Comparison: Chubb Policies vs. Har…" at bounding box center [642, 42] width 1157 height 85
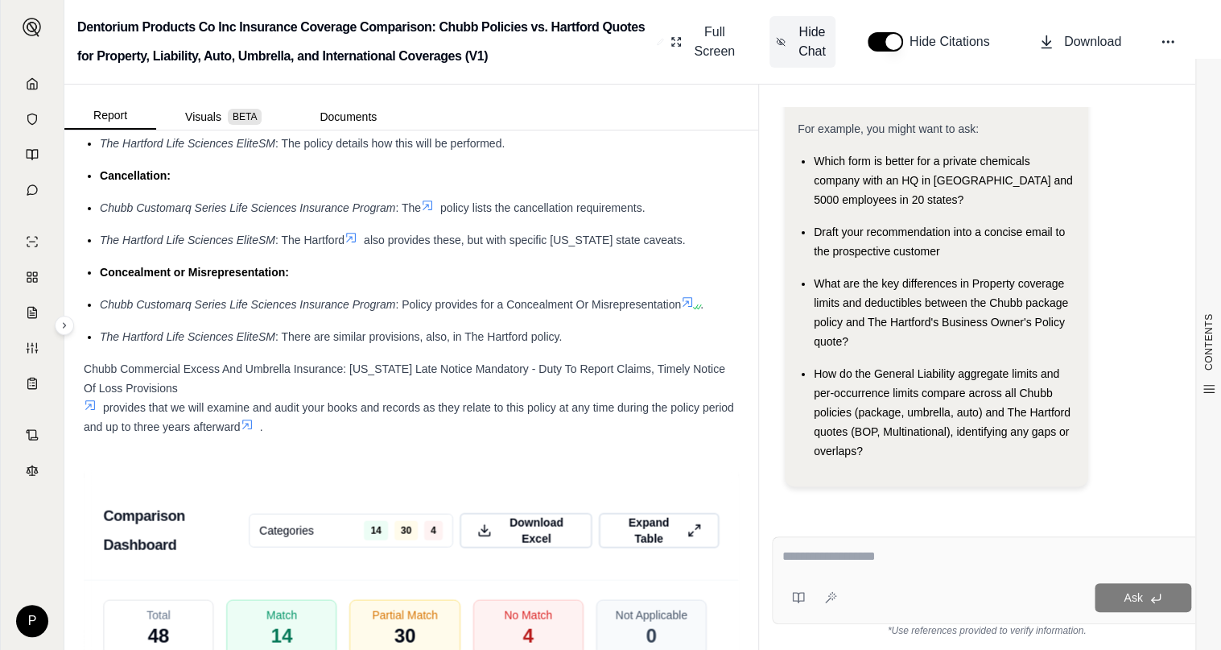
scroll to position [3945, 0]
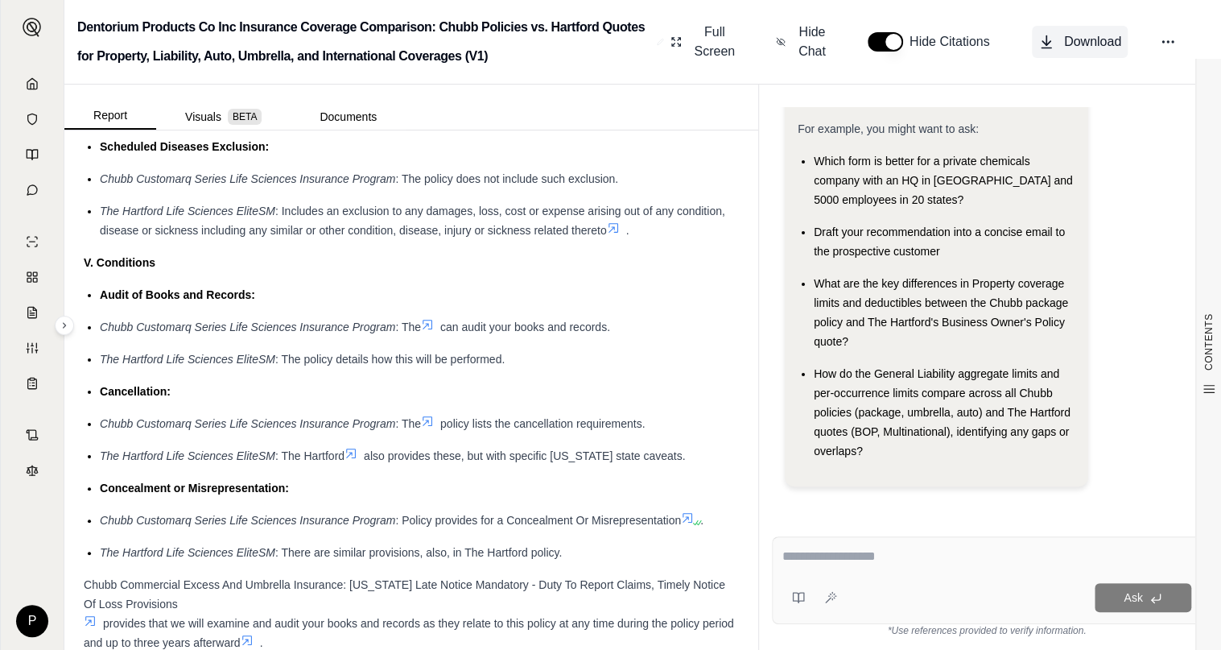
click at [1050, 43] on icon at bounding box center [1047, 42] width 16 height 16
click at [762, 80] on div "Dentorium Products Co Inc Insurance Coverage Comparison: Chubb Policies vs. Har…" at bounding box center [642, 42] width 1157 height 85
click at [1047, 36] on icon at bounding box center [1047, 41] width 0 height 10
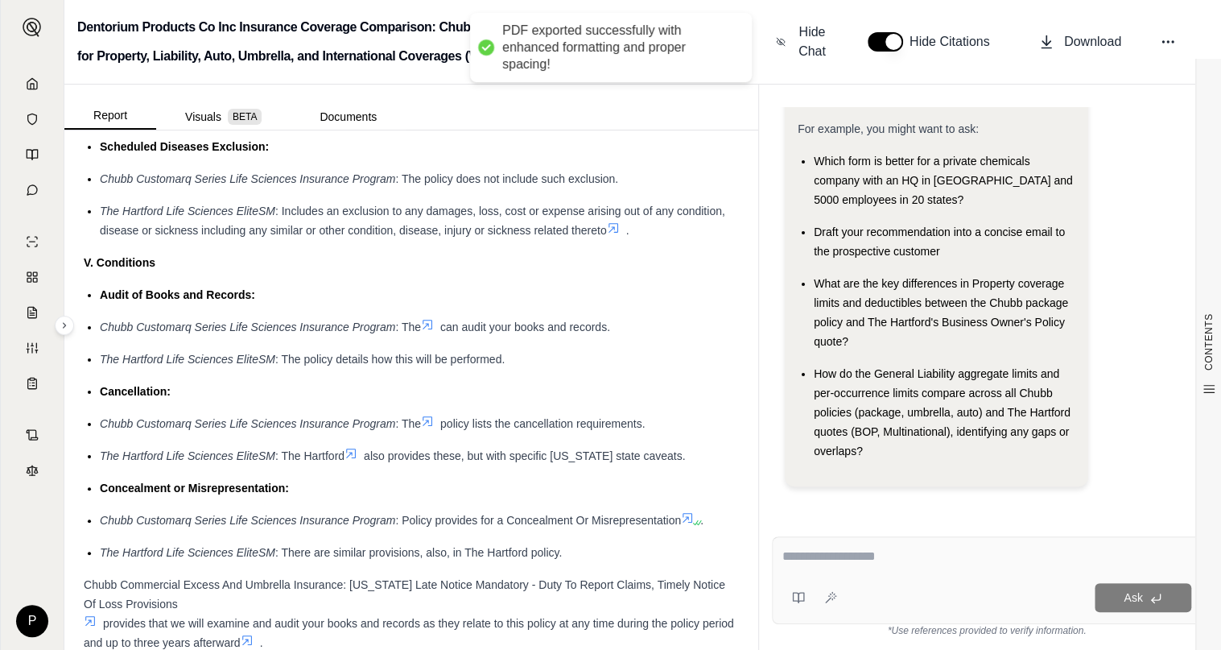
click at [628, 44] on div "PDF exported successfully with enhanced formatting and proper spacing!" at bounding box center [618, 48] width 233 height 50
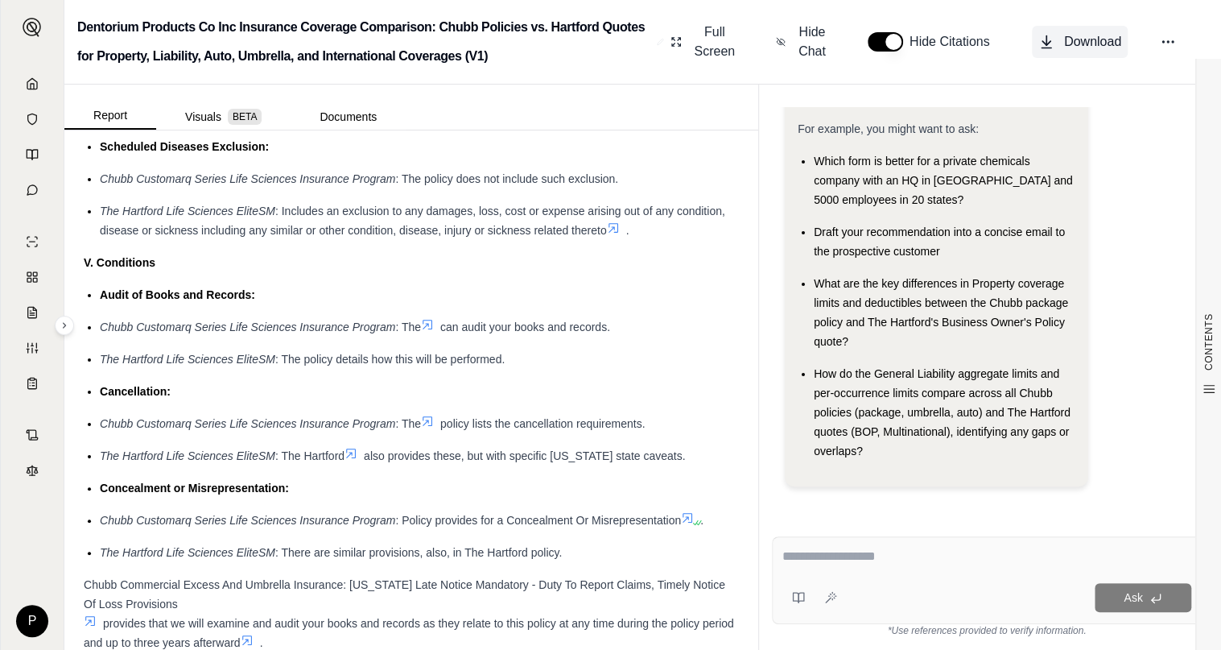
click at [1050, 43] on icon at bounding box center [1047, 42] width 16 height 16
click at [705, 111] on div "Report Visuals BETA Documents" at bounding box center [411, 107] width 694 height 45
click at [1057, 39] on button "Download" at bounding box center [1080, 42] width 96 height 32
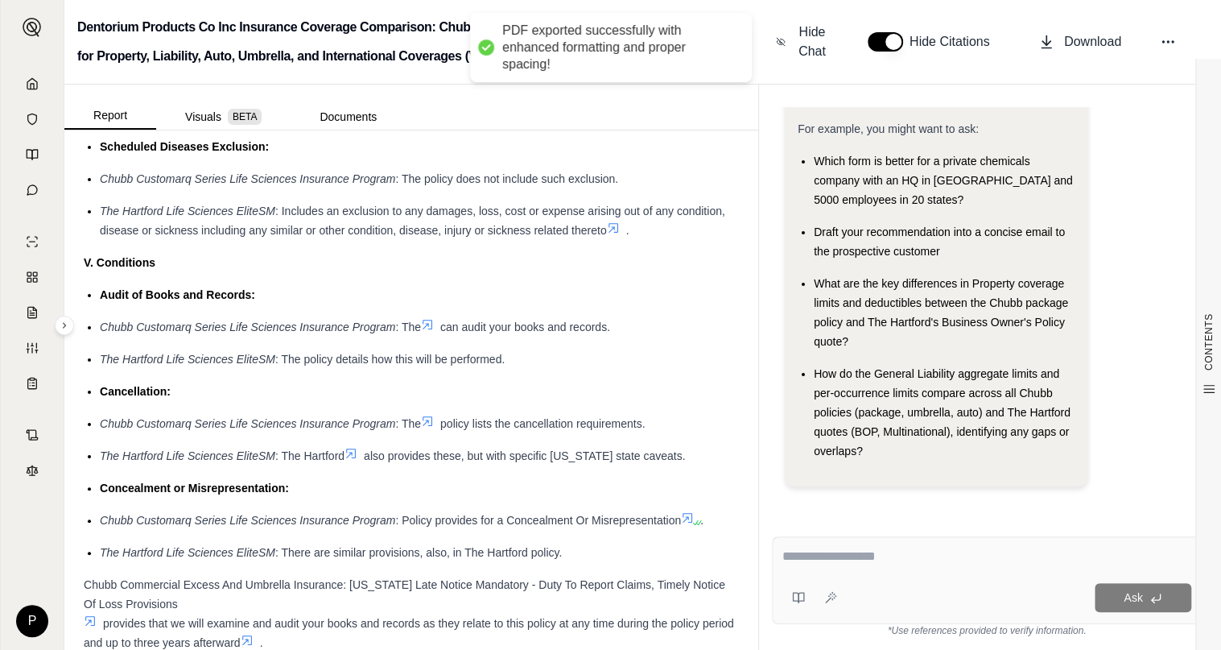
click at [634, 48] on div "PDF exported successfully with enhanced formatting and proper spacing!" at bounding box center [618, 48] width 233 height 50
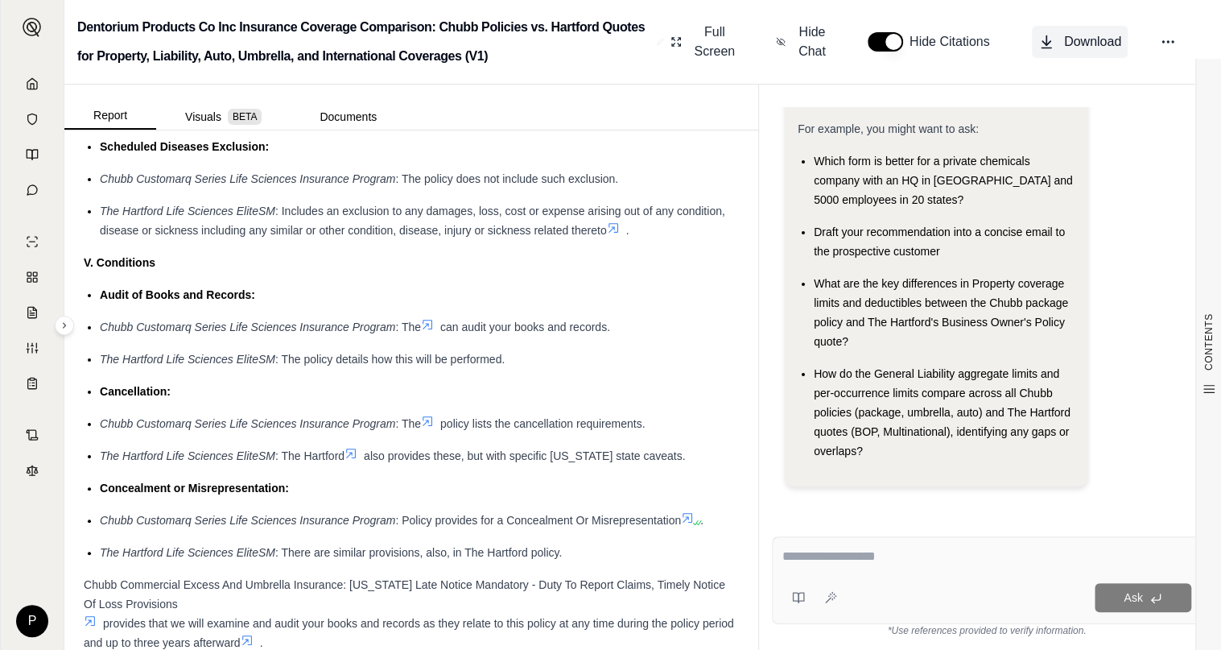
click at [1056, 41] on button "Download" at bounding box center [1080, 42] width 96 height 32
click at [737, 76] on div "Dentorium Products Co Inc Insurance Coverage Comparison: Chubb Policies vs. Har…" at bounding box center [642, 42] width 1157 height 85
click at [1087, 41] on span "Download" at bounding box center [1092, 41] width 57 height 19
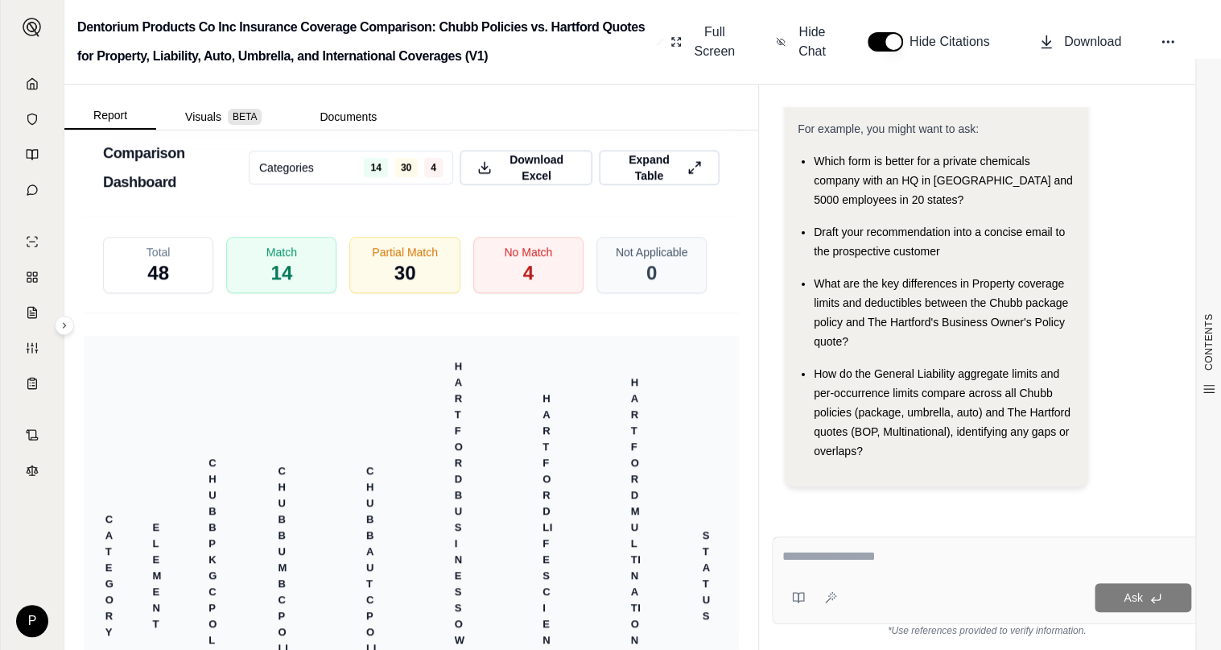
scroll to position [4508, 0]
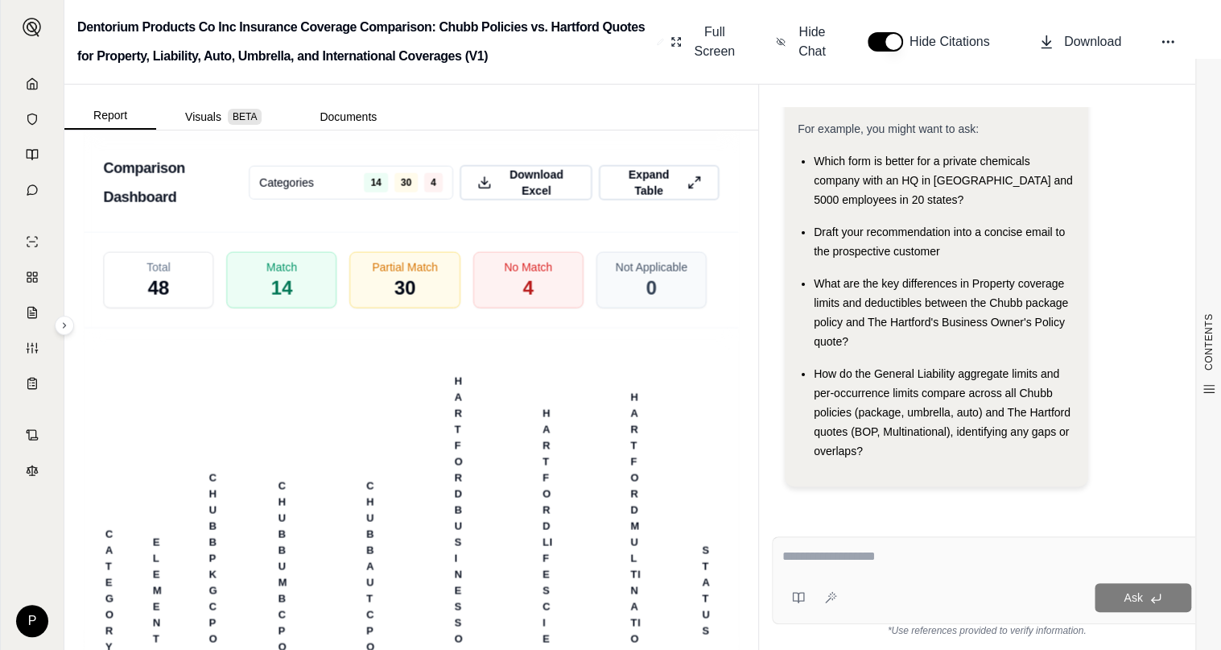
click at [876, 571] on div at bounding box center [987, 559] width 409 height 25
click at [869, 561] on textarea at bounding box center [987, 556] width 409 height 19
type textarea "**********"
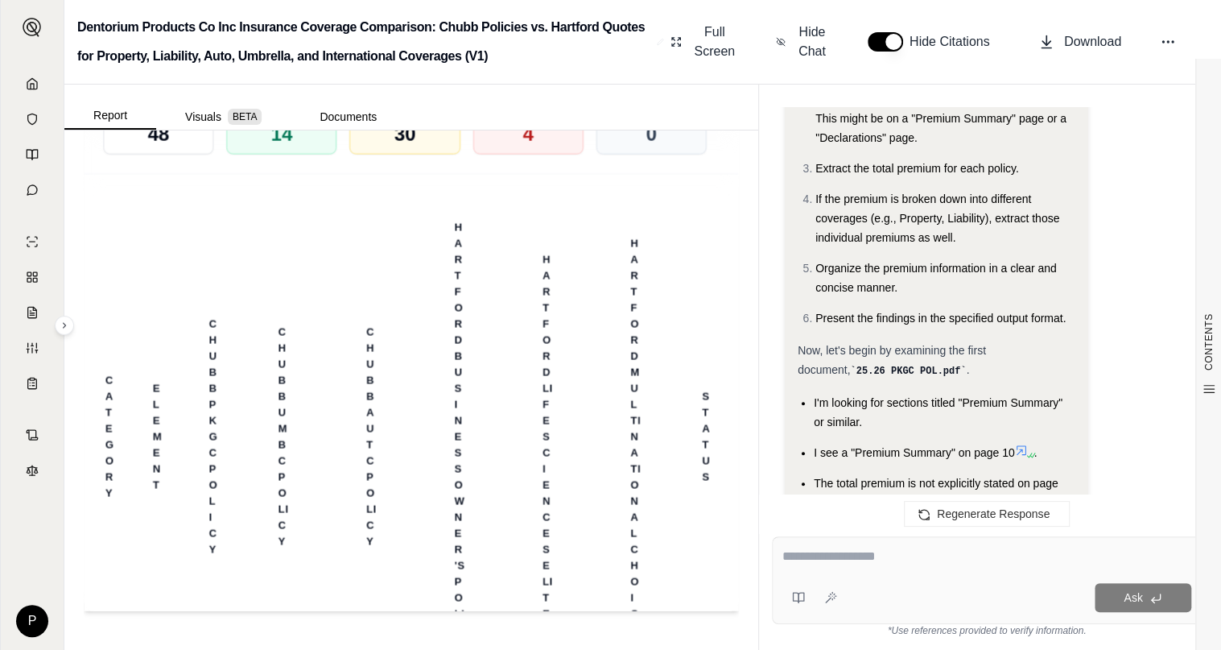
scroll to position [636, 0]
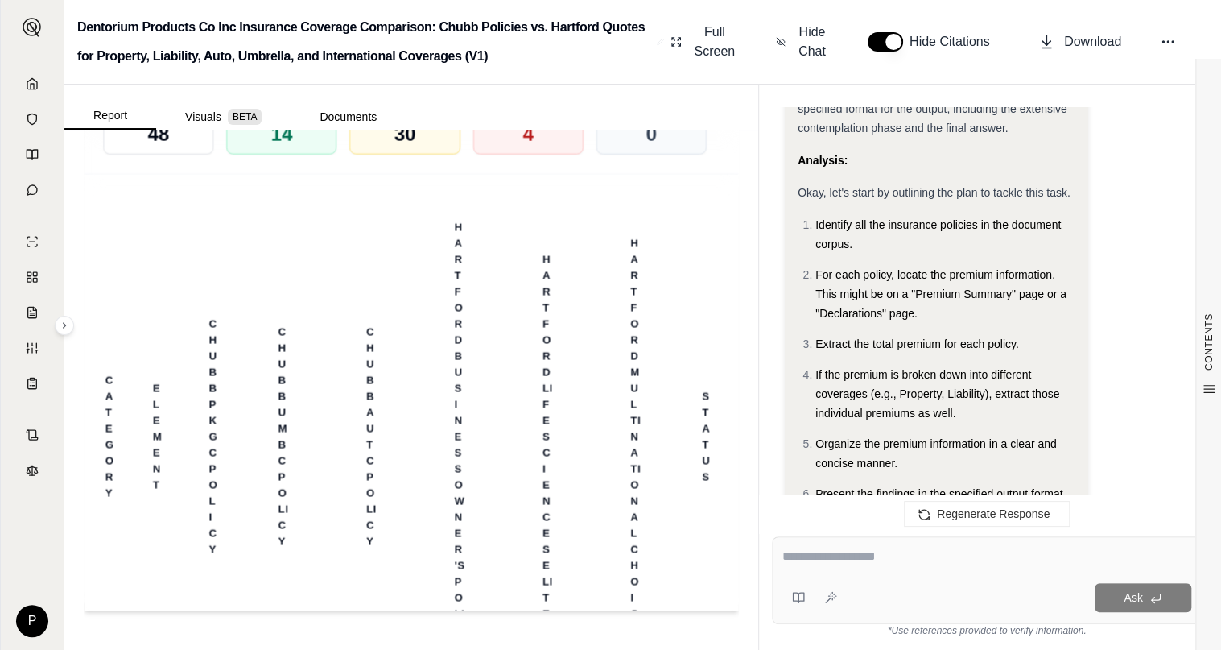
click at [903, 547] on textarea at bounding box center [987, 556] width 409 height 19
type textarea "**********"
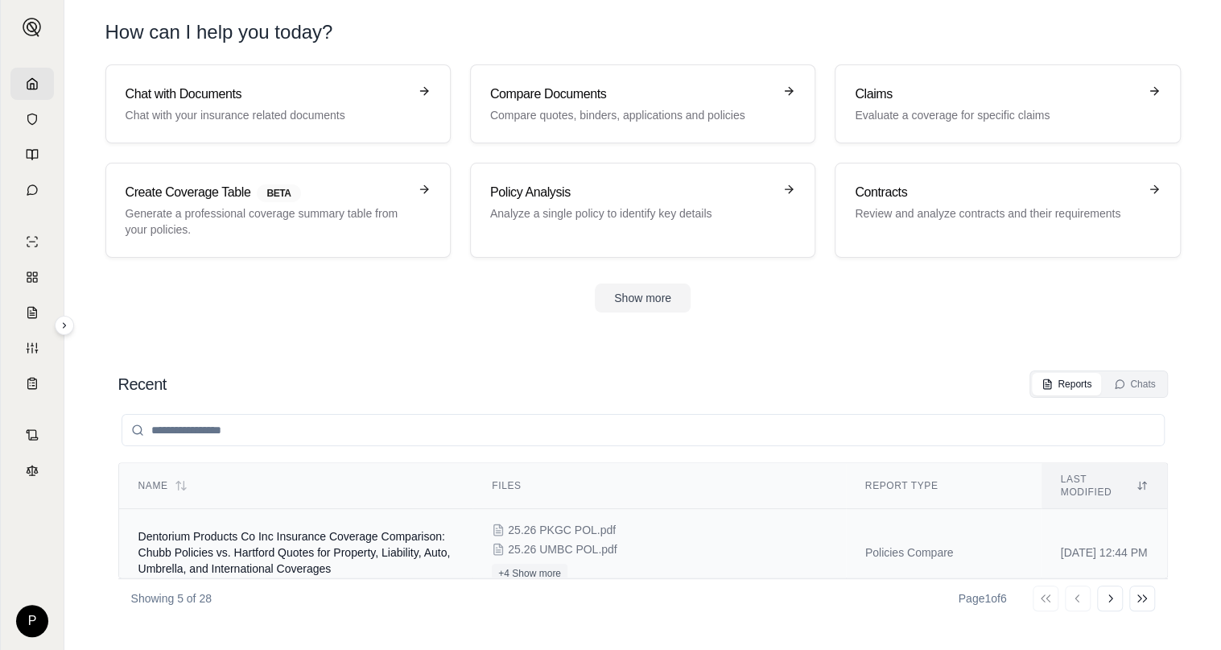
click at [368, 549] on span "Dentorium Products Co Inc Insurance Coverage Comparison: Chubb Policies vs. Har…" at bounding box center [294, 552] width 312 height 45
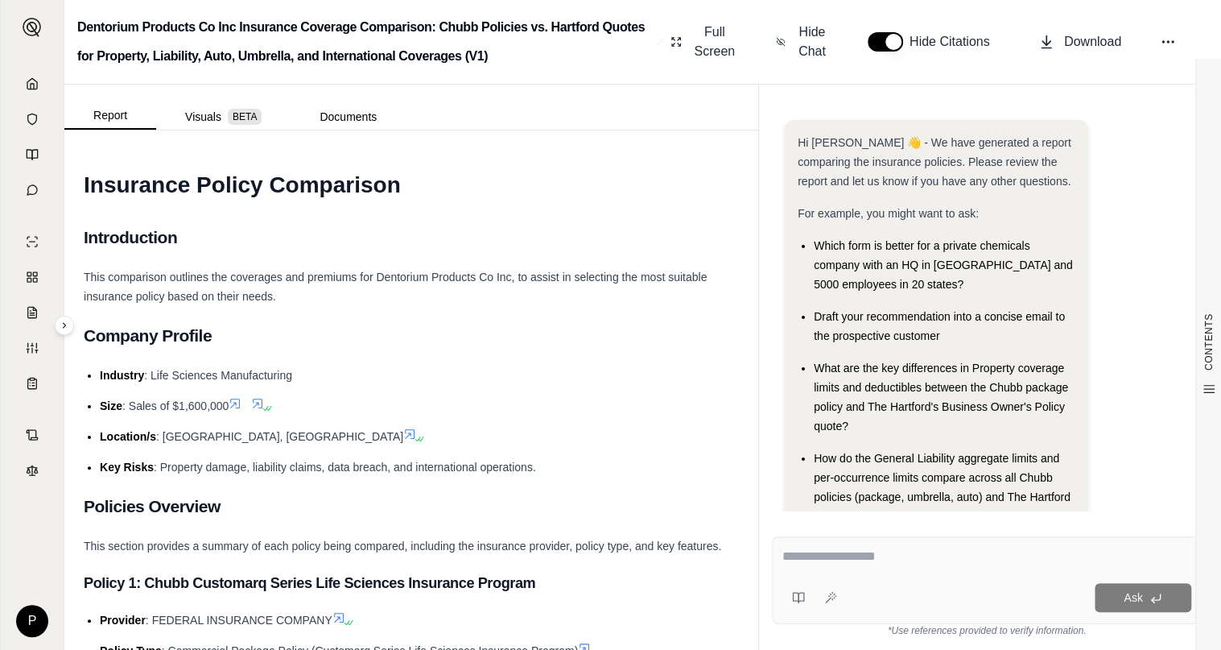
scroll to position [85, 0]
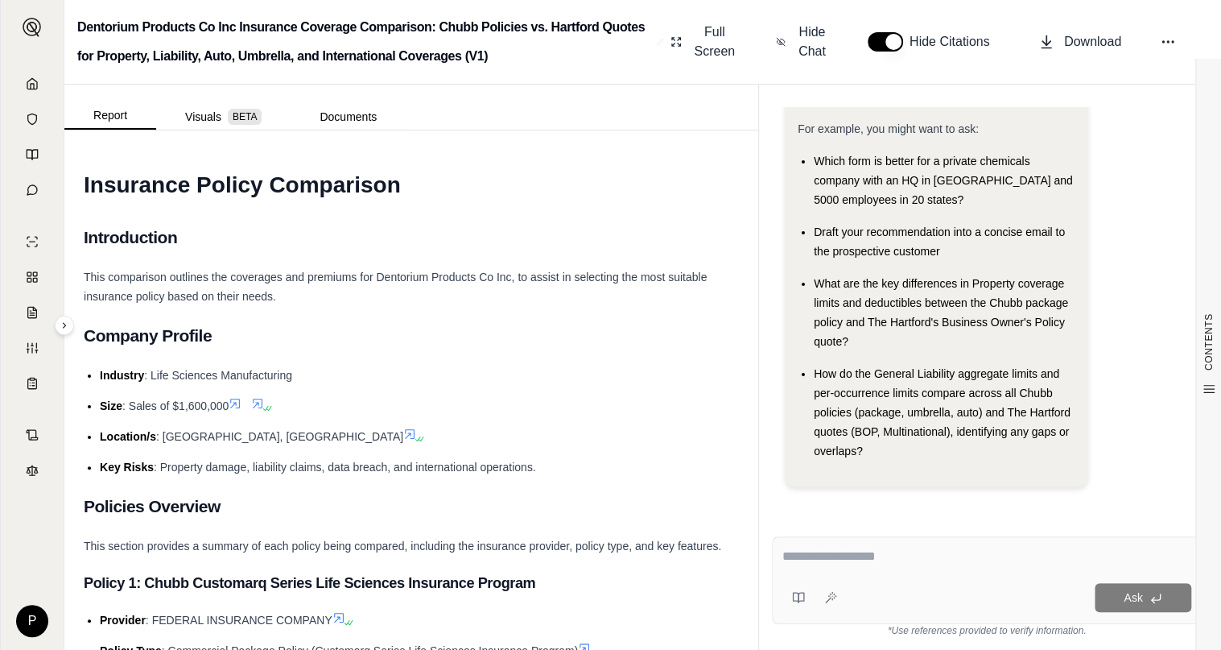
click at [882, 549] on textarea at bounding box center [987, 556] width 409 height 19
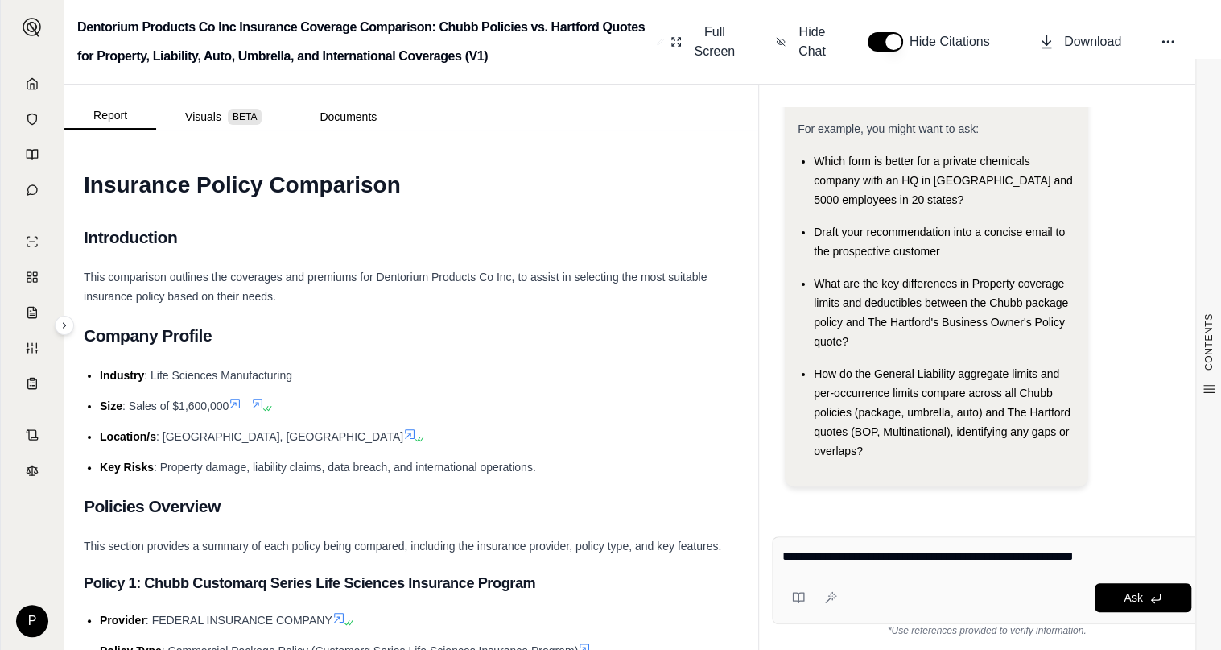
type textarea "**********"
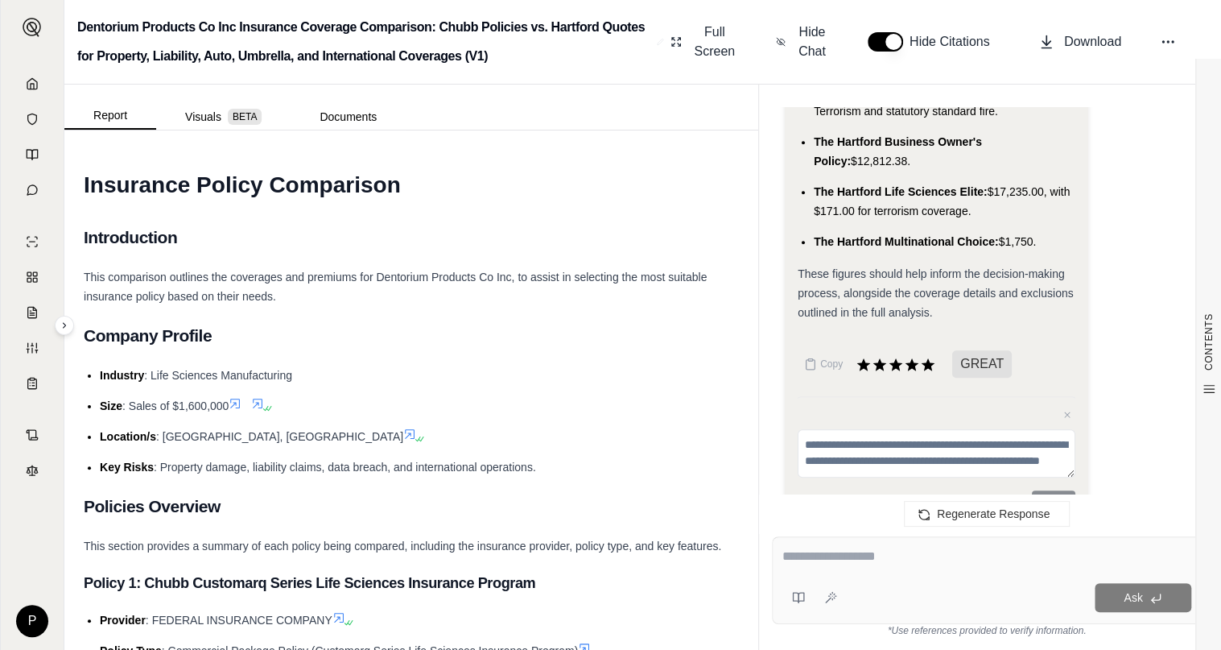
scroll to position [0, 0]
click at [812, 358] on rect at bounding box center [811, 359] width 4 height 2
click at [814, 360] on icon at bounding box center [811, 365] width 9 height 10
click at [1126, 617] on div "Copied to clipboard" at bounding box center [1131, 611] width 111 height 17
click at [1123, 609] on div "Copied to clipboard" at bounding box center [1131, 611] width 111 height 17
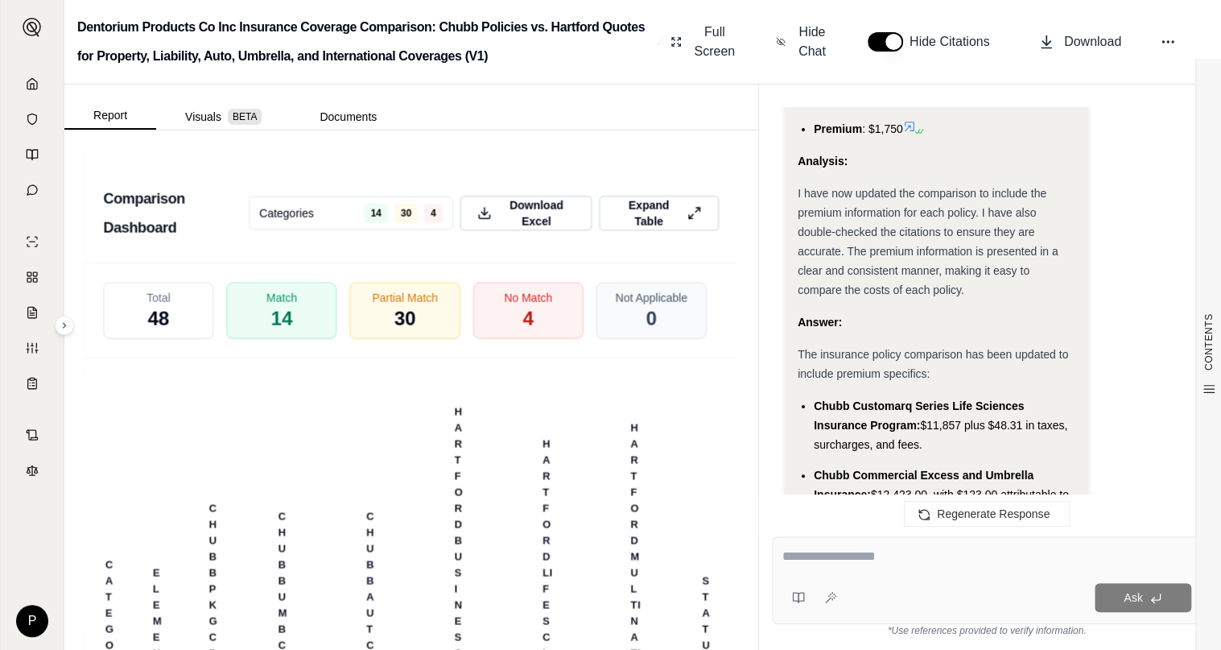
scroll to position [4508, 0]
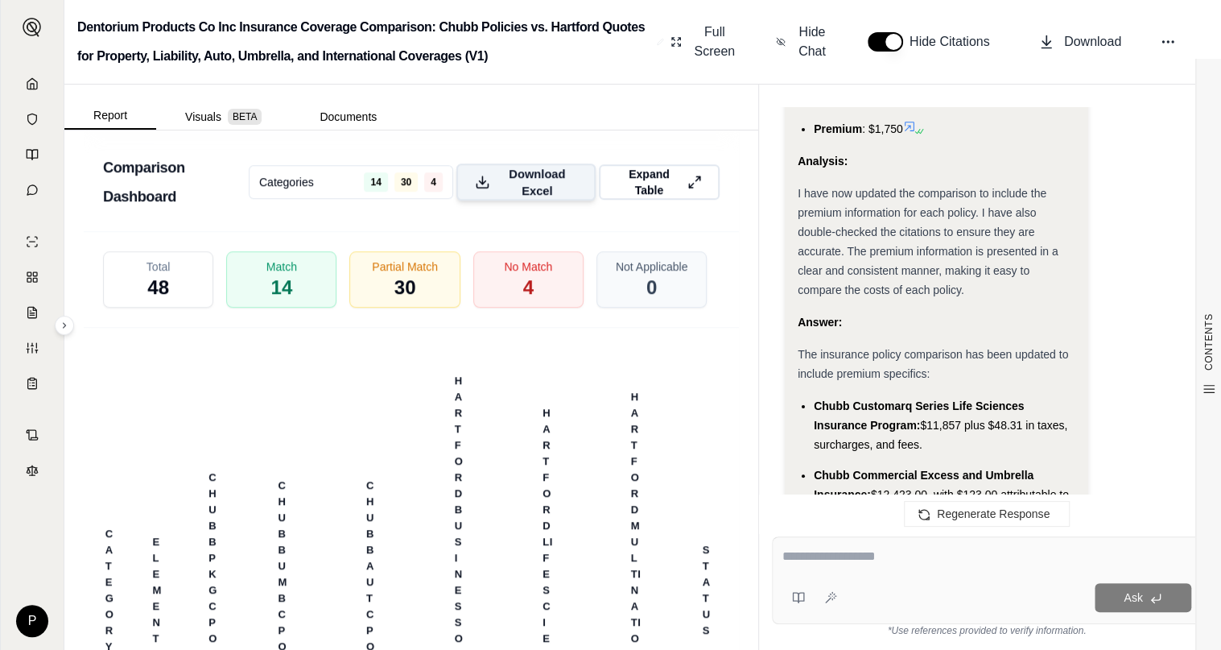
click at [529, 196] on span "Download Excel" at bounding box center [537, 182] width 81 height 34
drag, startPoint x: 742, startPoint y: 330, endPoint x: 778, endPoint y: 318, distance: 37.4
click at [742, 330] on div "CONTENTS Table of Contents INSURANCE POLICY COMPARISON Introduction Company Pro…" at bounding box center [411, 389] width 694 height 519
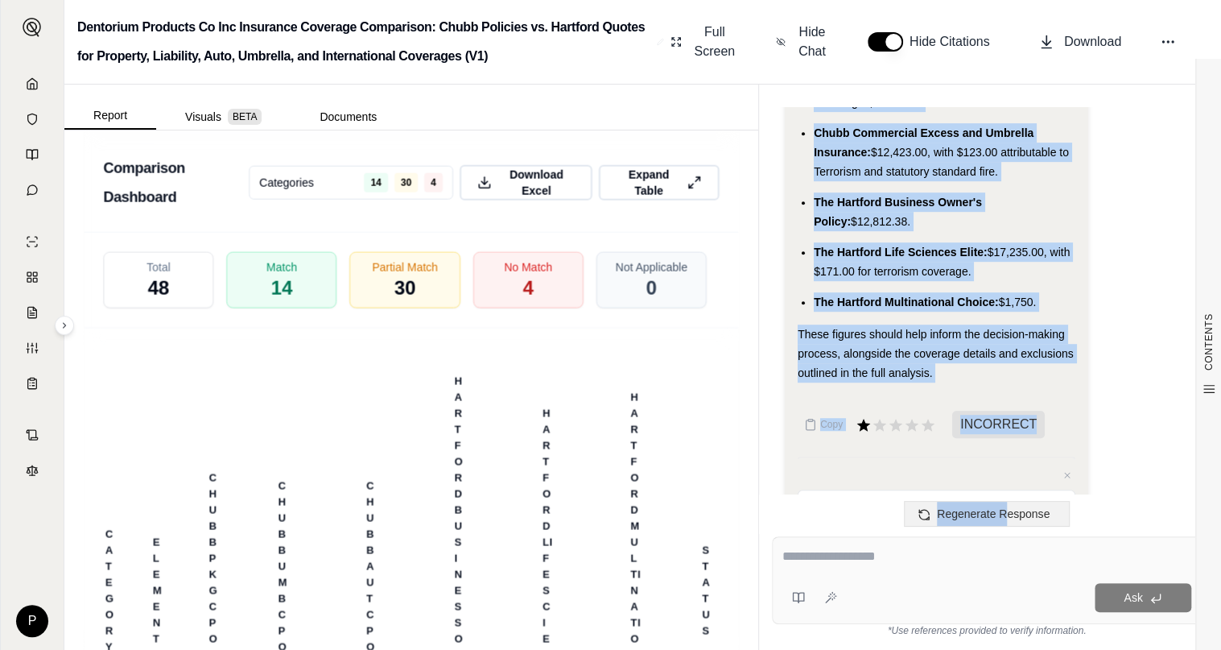
scroll to position [4195, 0]
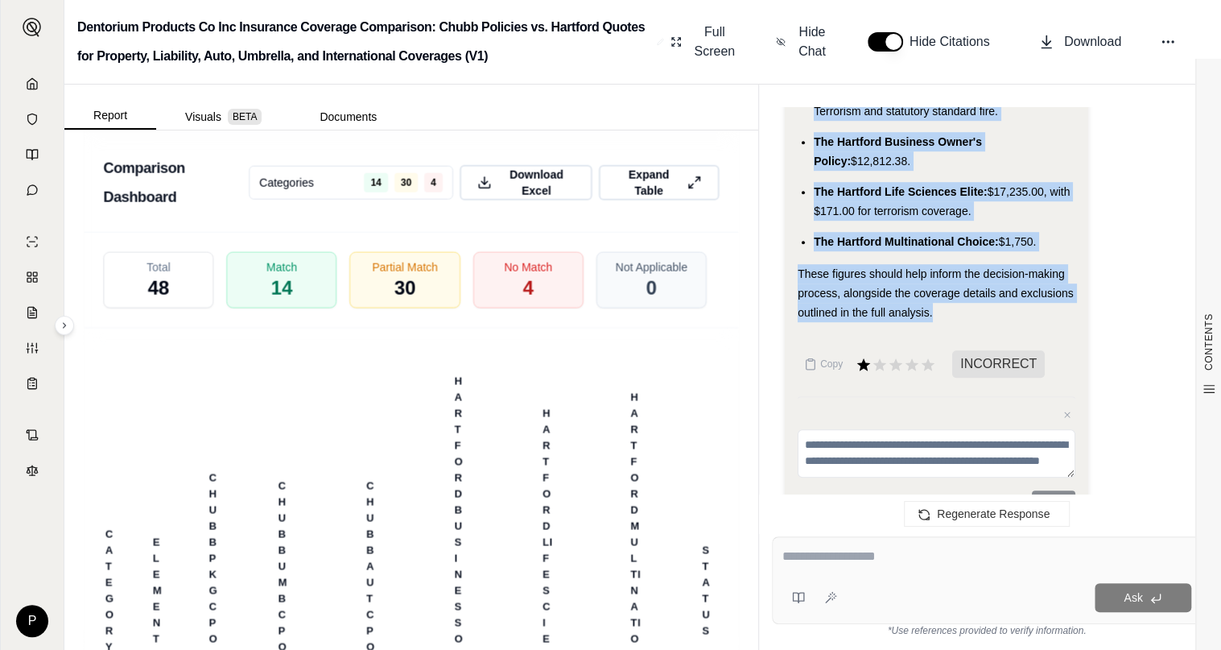
drag, startPoint x: 801, startPoint y: 148, endPoint x: 1017, endPoint y: 273, distance: 249.3
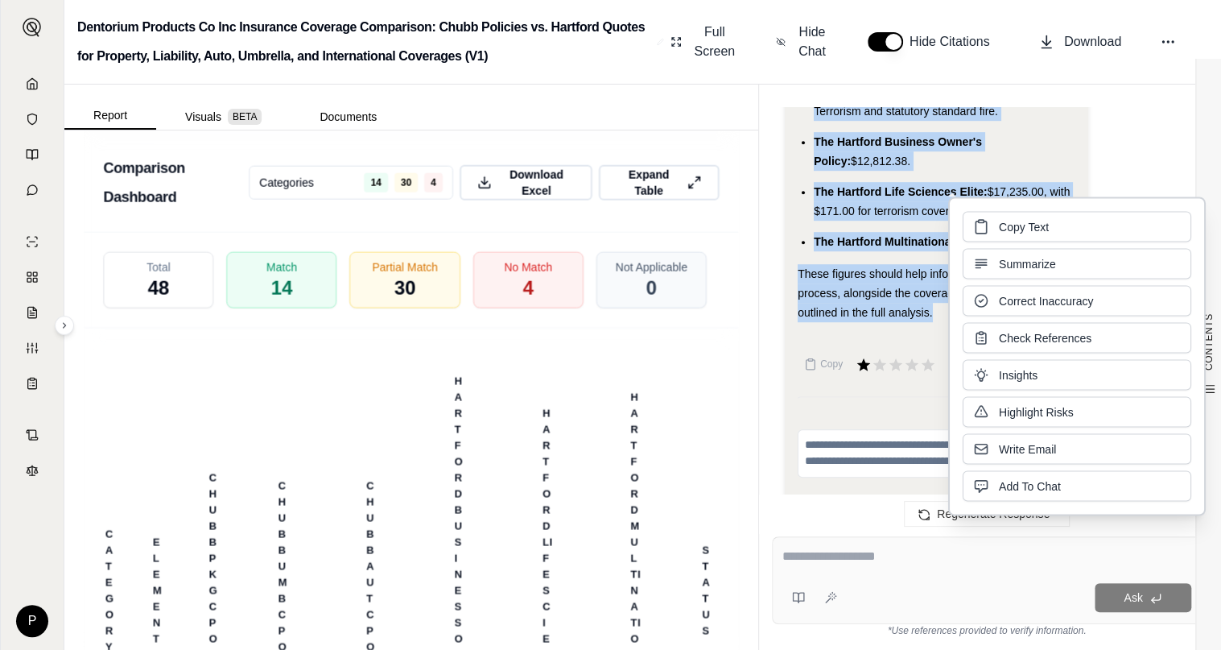
drag, startPoint x: 1017, startPoint y: 273, endPoint x: 913, endPoint y: 236, distance: 110.3
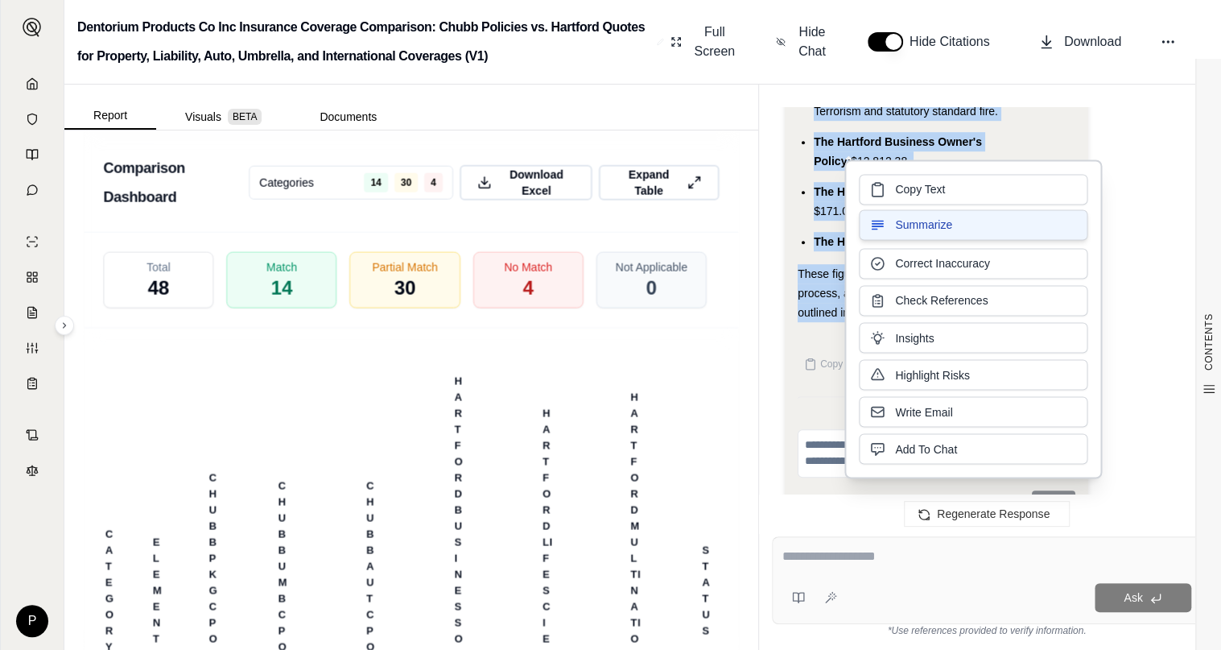
drag, startPoint x: 913, startPoint y: 236, endPoint x: 941, endPoint y: 224, distance: 30.7
click at [941, 224] on span "Summarize" at bounding box center [923, 225] width 57 height 16
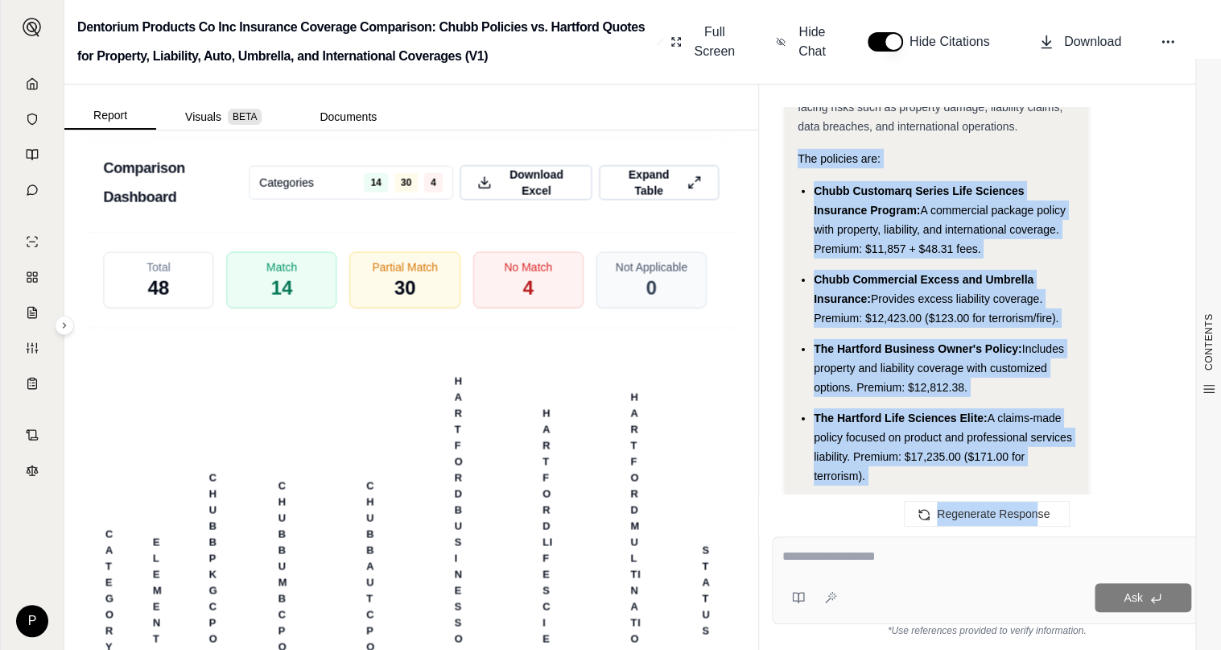
scroll to position [6775, 0]
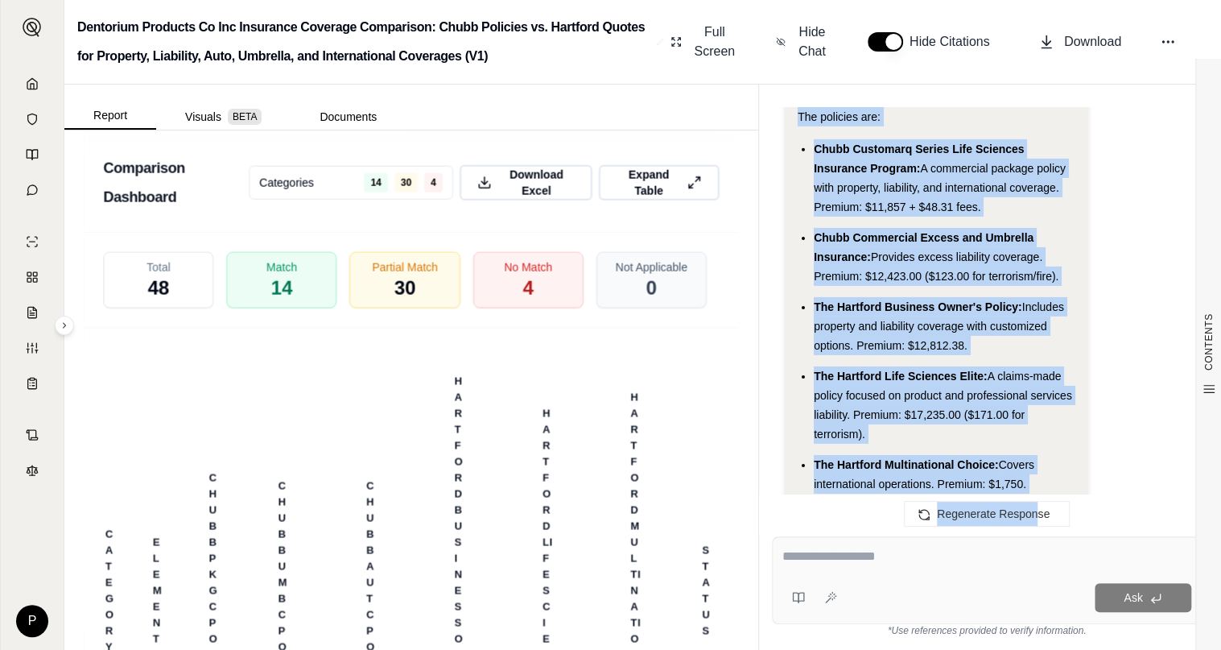
drag, startPoint x: 799, startPoint y: 196, endPoint x: 1035, endPoint y: 409, distance: 317.5
click at [1035, 409] on div "Analysis: Okay, I need to provide a concise summary of the provided text, focus…" at bounding box center [936, 16] width 277 height 953
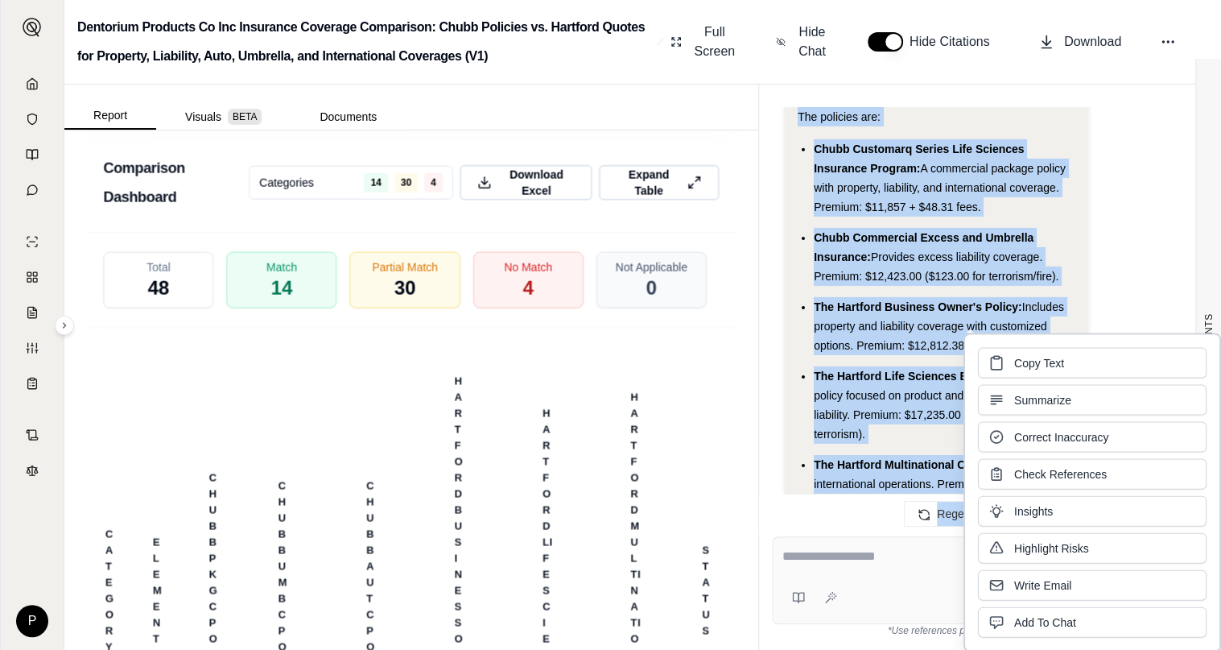
drag, startPoint x: 1035, startPoint y: 409, endPoint x: 956, endPoint y: 398, distance: 78.9
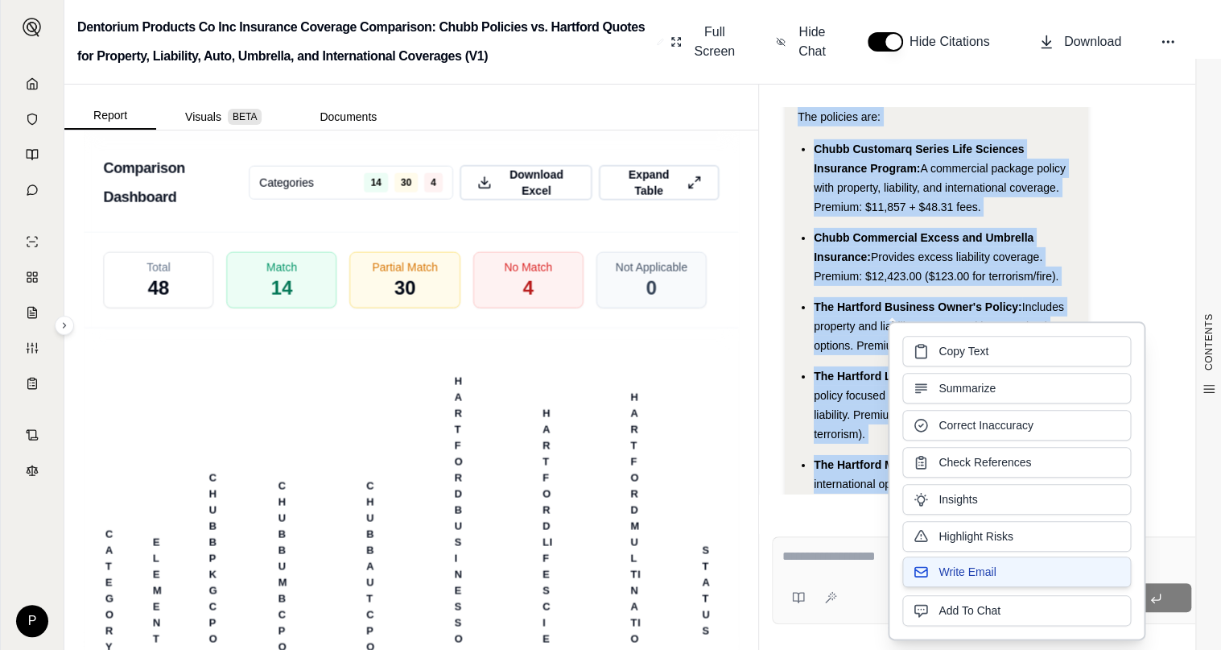
drag, startPoint x: 956, startPoint y: 398, endPoint x: 960, endPoint y: 566, distance: 168.3
click at [960, 566] on span "Write Email" at bounding box center [967, 572] width 57 height 16
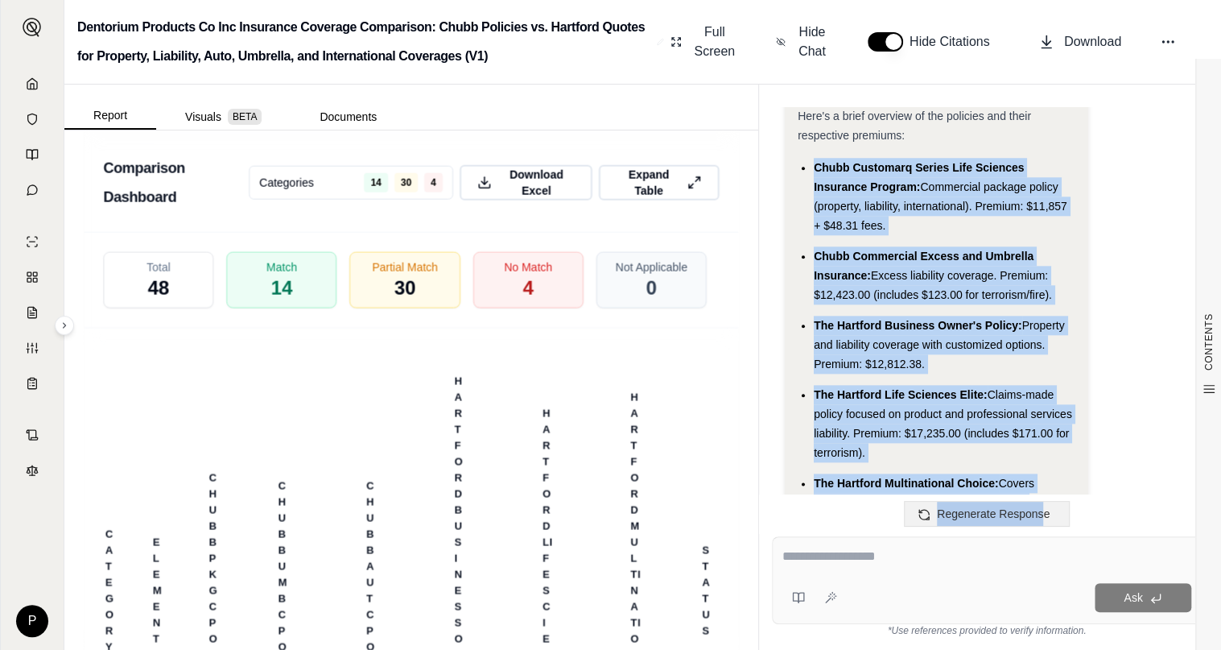
scroll to position [8407, 0]
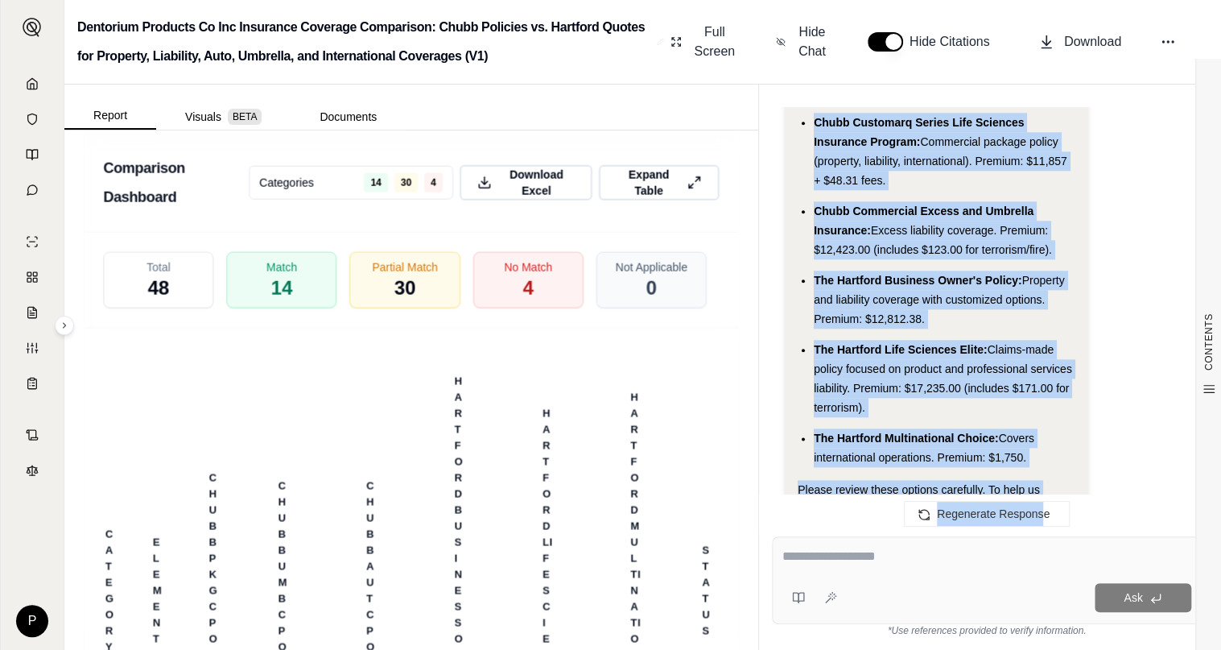
drag, startPoint x: 814, startPoint y: 204, endPoint x: 1032, endPoint y: 381, distance: 280.5
click at [1032, 381] on ul "Chubb Customarq Series Life Sciences Insurance Program: Commercial package poli…" at bounding box center [936, 290] width 277 height 354
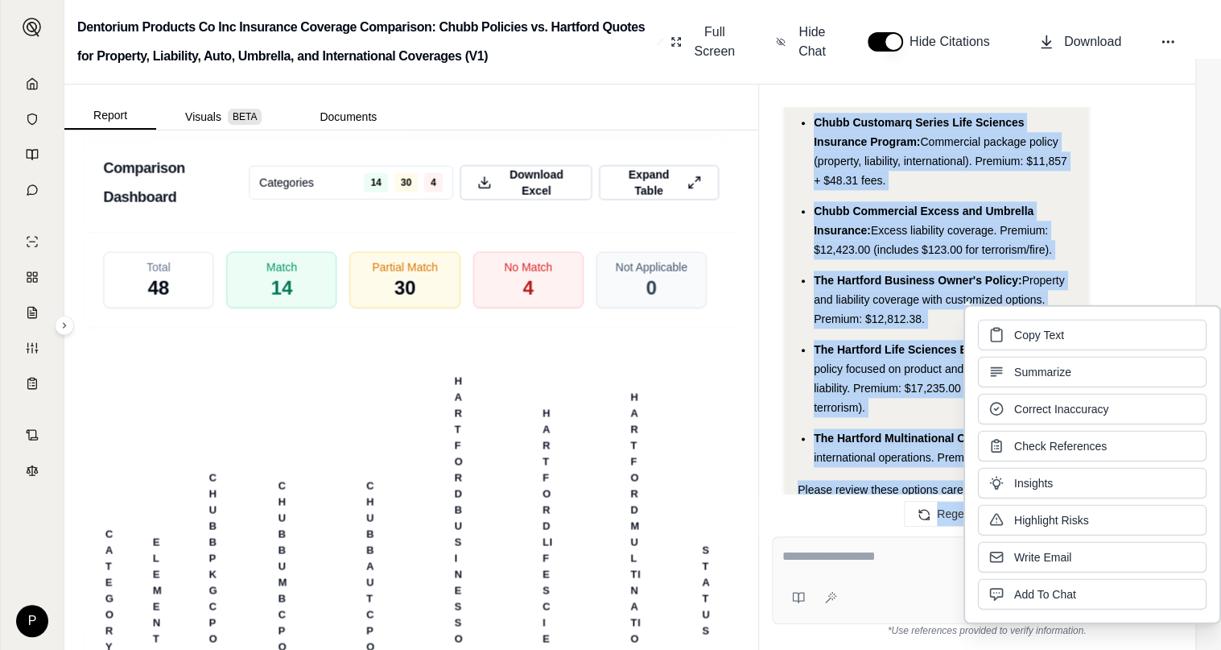
drag, startPoint x: 1032, startPoint y: 381, endPoint x: 946, endPoint y: 361, distance: 88.5
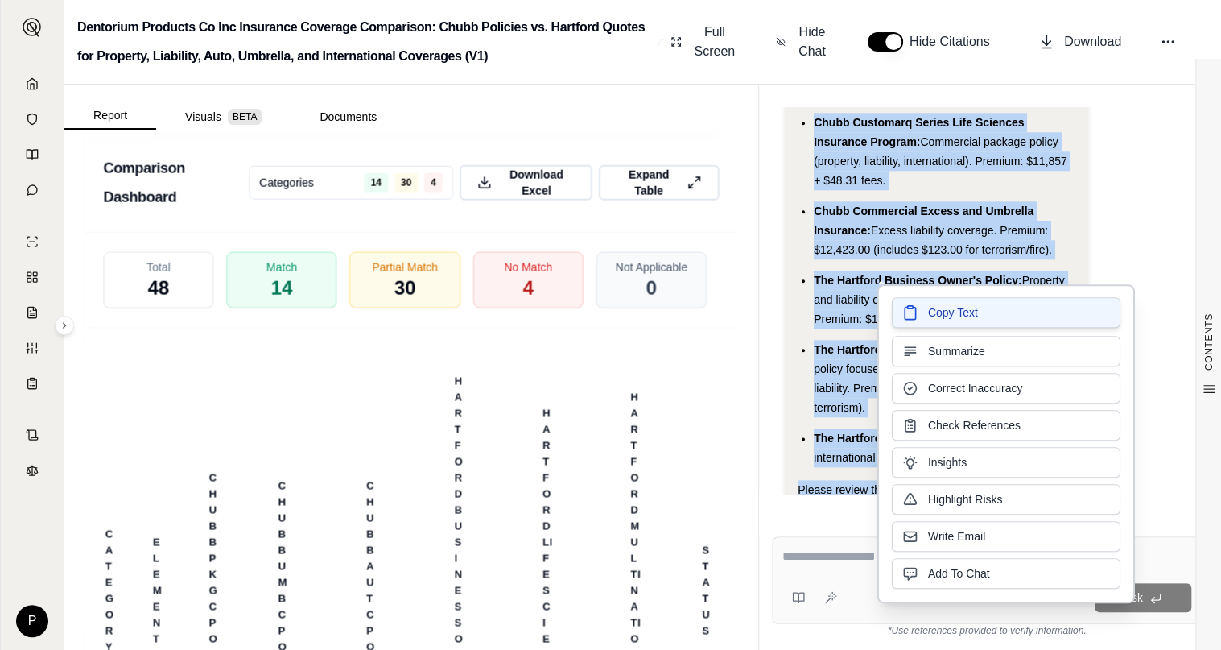
drag, startPoint x: 946, startPoint y: 361, endPoint x: 939, endPoint y: 311, distance: 50.4
click at [939, 311] on span "Copy Text" at bounding box center [953, 312] width 50 height 16
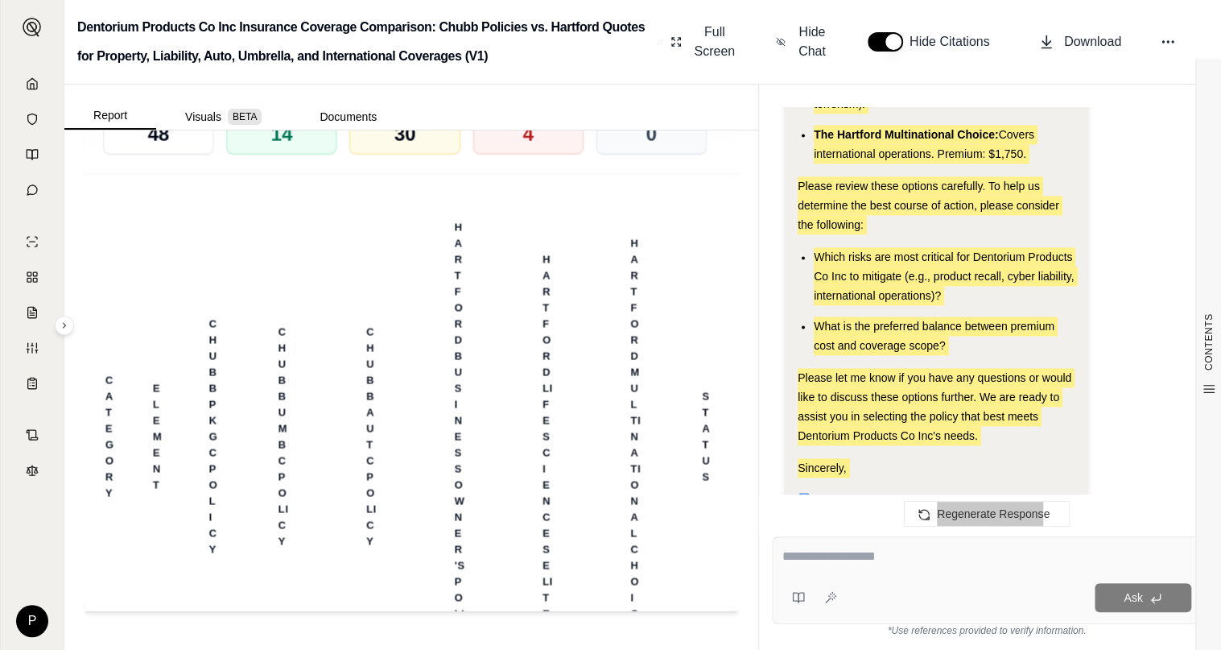
scroll to position [8726, 0]
